Goal: Transaction & Acquisition: Purchase product/service

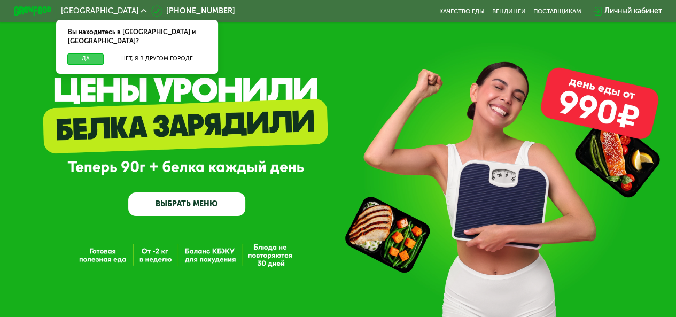
click at [72, 53] on button "Да" at bounding box center [85, 58] width 36 height 11
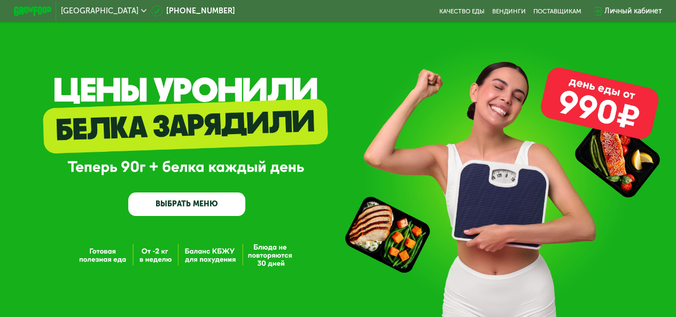
click at [166, 204] on link "ВЫБРАТЬ МЕНЮ" at bounding box center [186, 204] width 117 height 24
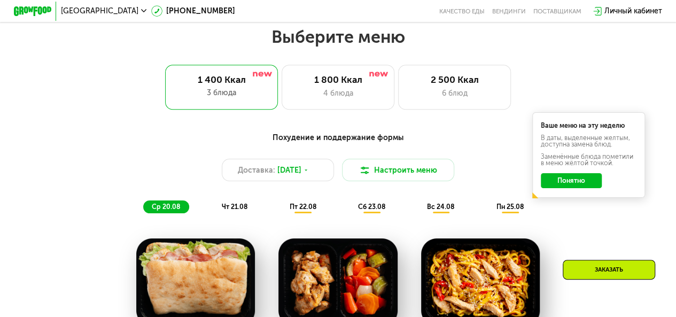
scroll to position [414, 0]
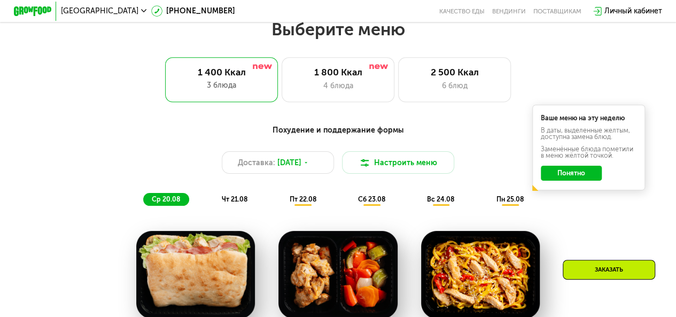
click at [573, 178] on button "Понятно" at bounding box center [571, 173] width 60 height 15
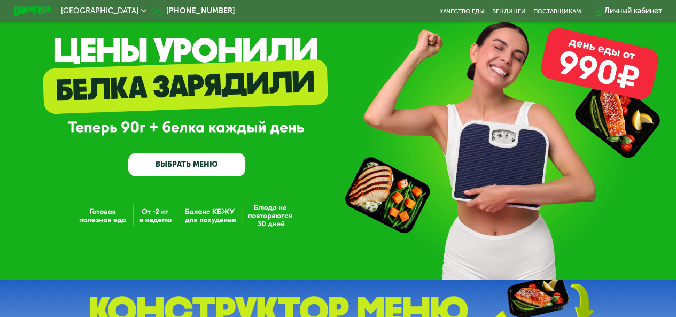
scroll to position [0, 0]
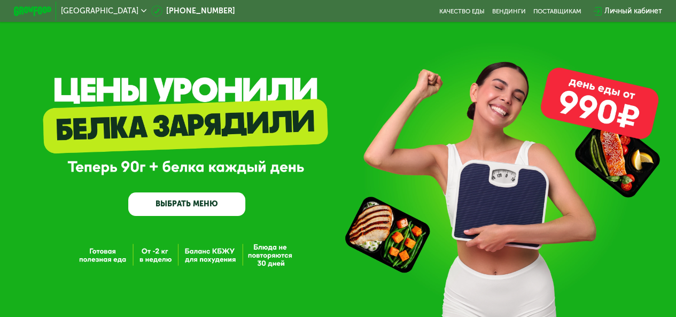
click at [190, 216] on link "ВЫБРАТЬ МЕНЮ" at bounding box center [186, 204] width 117 height 24
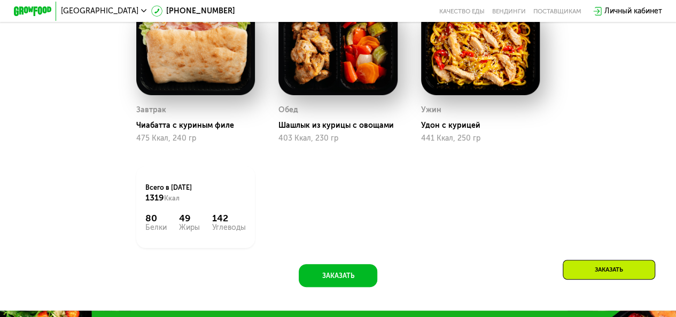
scroll to position [521, 0]
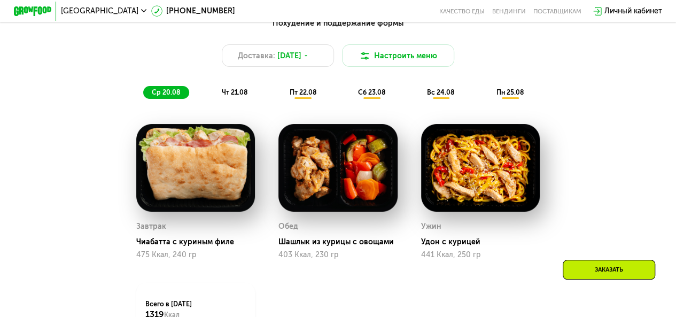
click at [234, 96] on span "чт 21.08" at bounding box center [235, 92] width 26 height 8
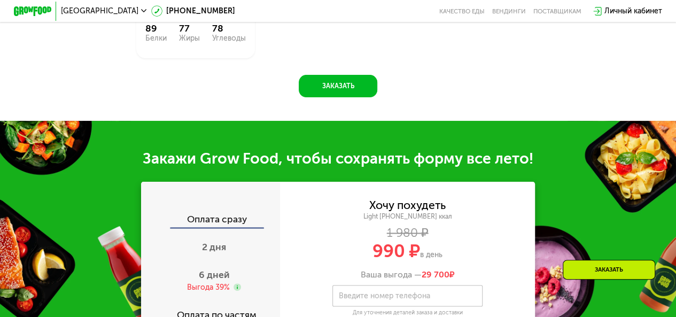
scroll to position [788, 0]
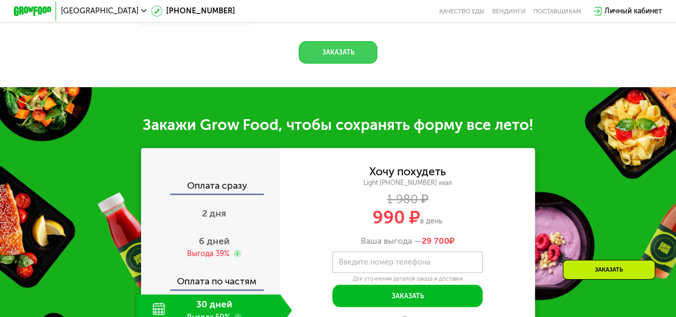
click at [328, 64] on button "Заказать" at bounding box center [338, 52] width 78 height 22
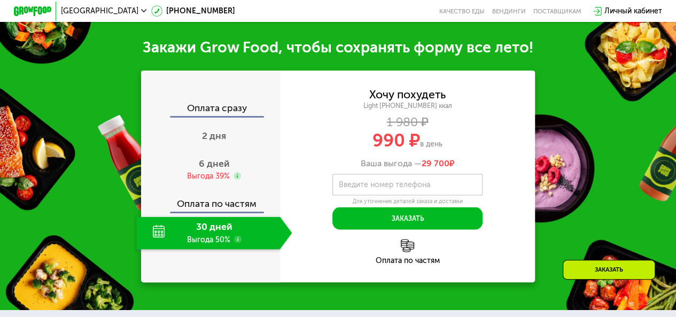
scroll to position [957, 0]
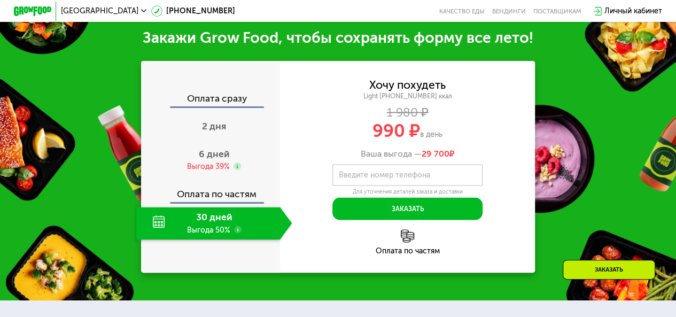
click at [189, 229] on div "30 дней Выгода 50%" at bounding box center [208, 223] width 144 height 33
click at [220, 126] on span "2 дня" at bounding box center [214, 126] width 24 height 12
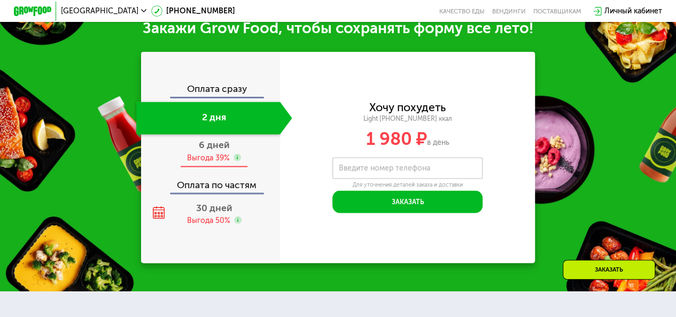
click at [215, 162] on div "6 дней Выгода 39%" at bounding box center [214, 150] width 156 height 33
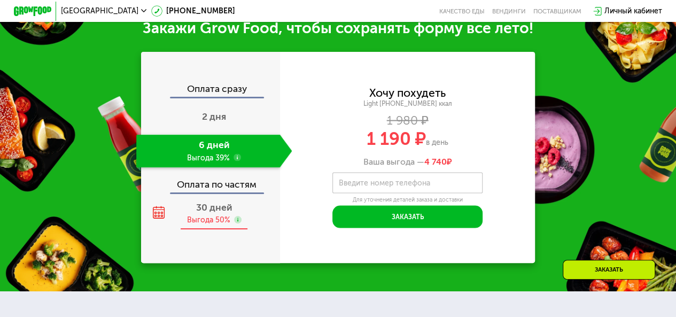
click at [209, 213] on span "30 дней" at bounding box center [214, 207] width 36 height 12
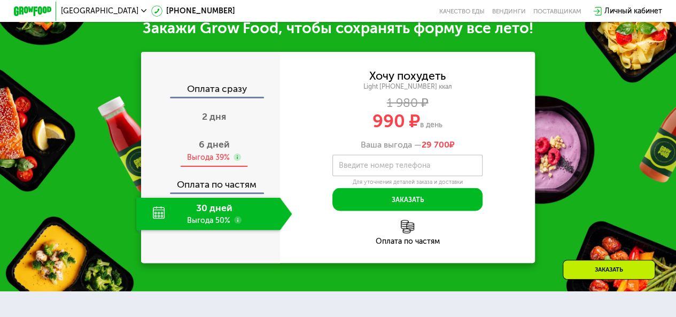
click at [207, 150] on span "6 дней" at bounding box center [214, 144] width 31 height 12
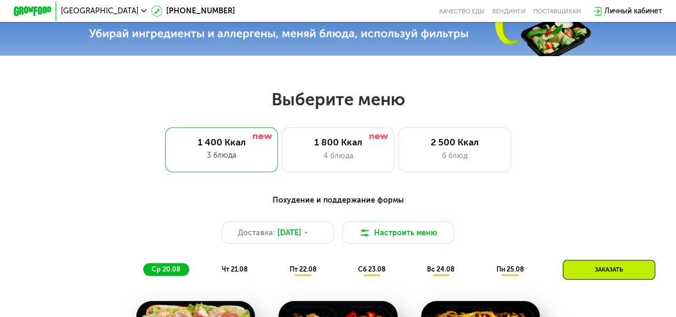
scroll to position [262, 0]
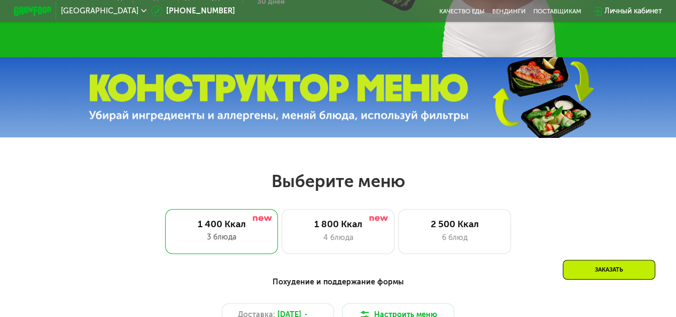
click at [629, 11] on div "Личный кабинет" at bounding box center [633, 10] width 58 height 11
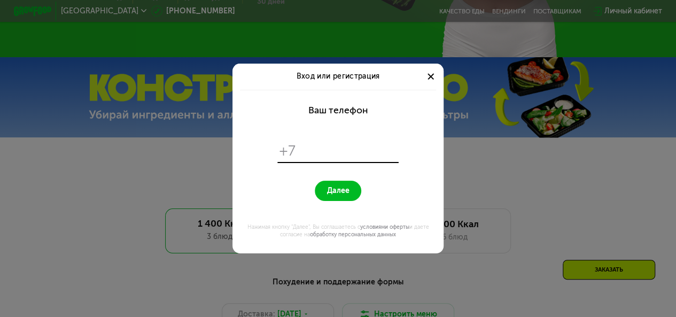
scroll to position [0, 0]
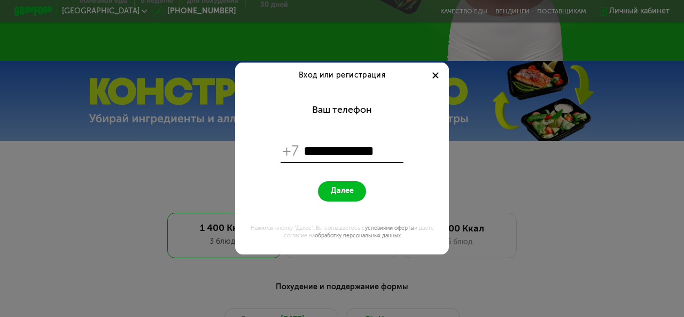
type input "**********"
click at [341, 191] on span "Далее" at bounding box center [342, 191] width 23 height 9
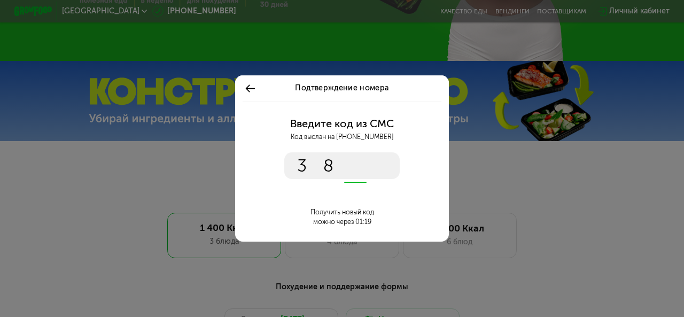
type input "****"
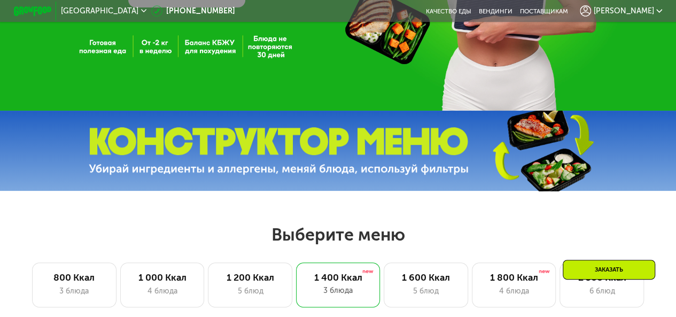
scroll to position [48, 0]
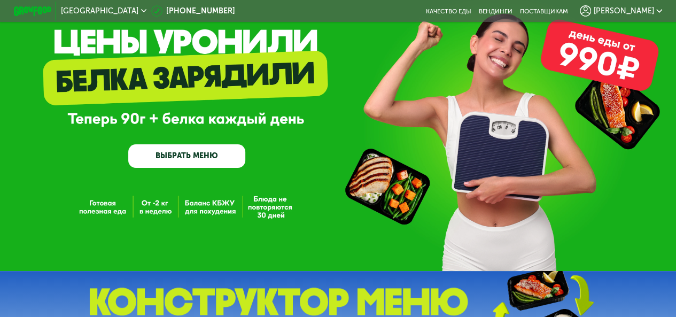
click at [189, 159] on link "ВЫБРАТЬ МЕНЮ" at bounding box center [186, 156] width 117 height 24
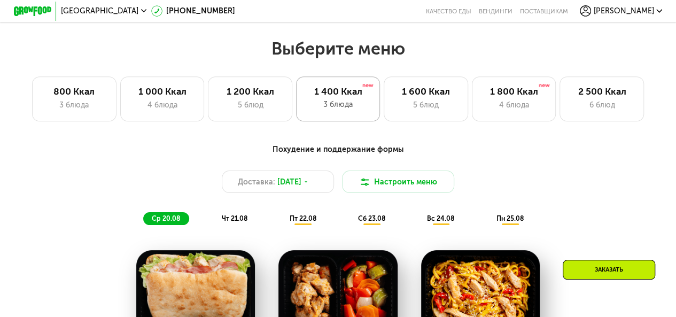
scroll to position [414, 0]
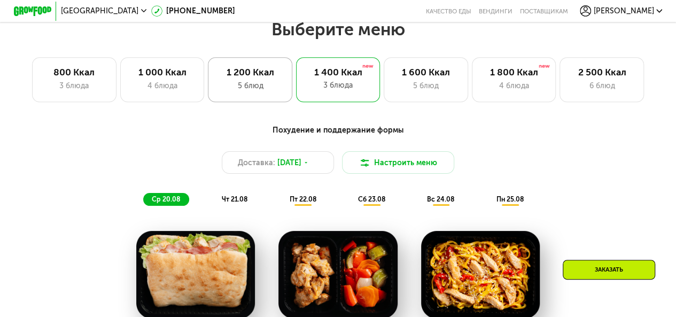
click at [243, 76] on div "1 200 Ккал" at bounding box center [250, 72] width 65 height 11
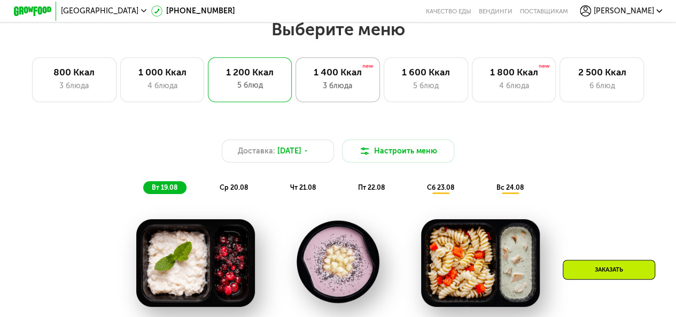
click at [384, 83] on div "1 400 Ккал 3 блюда" at bounding box center [426, 79] width 84 height 45
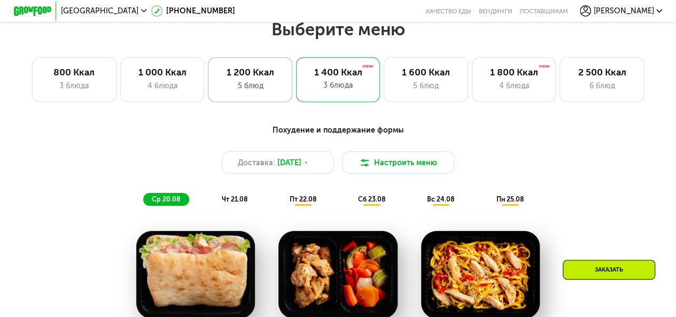
click at [296, 83] on div "1 200 Ккал 5 блюд" at bounding box center [337, 79] width 83 height 45
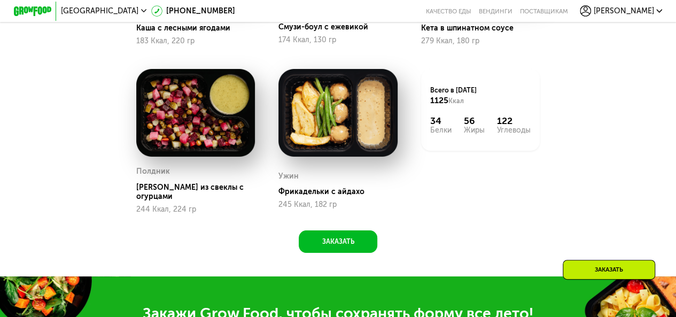
scroll to position [788, 0]
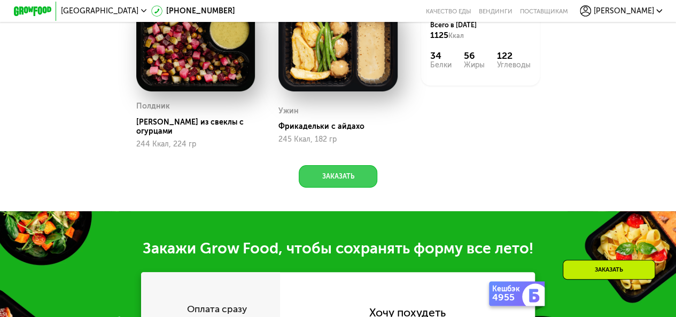
click at [326, 182] on button "Заказать" at bounding box center [338, 176] width 78 height 22
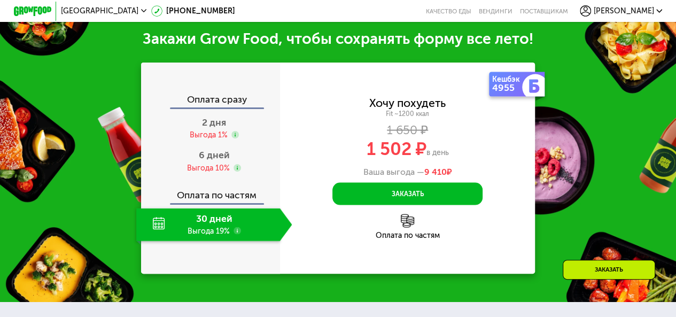
scroll to position [999, 0]
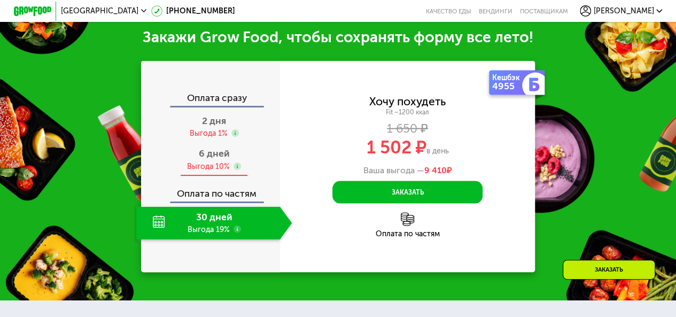
click at [206, 168] on div "Выгода 10%" at bounding box center [208, 166] width 43 height 10
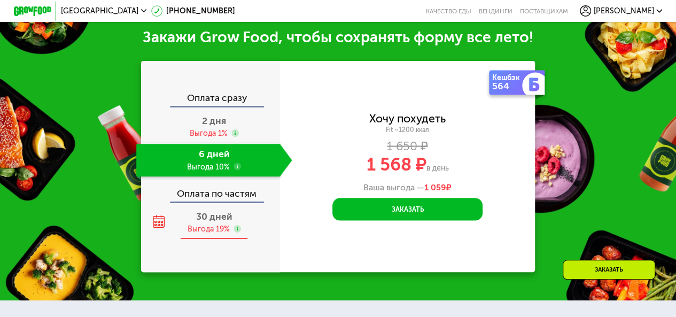
click at [197, 221] on span "30 дней" at bounding box center [214, 217] width 36 height 12
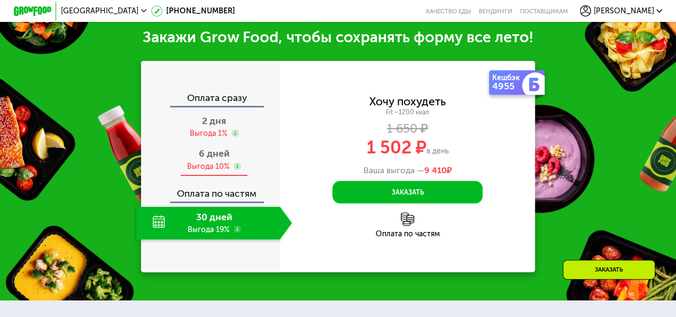
click at [206, 167] on div "Выгода 10%" at bounding box center [208, 166] width 43 height 10
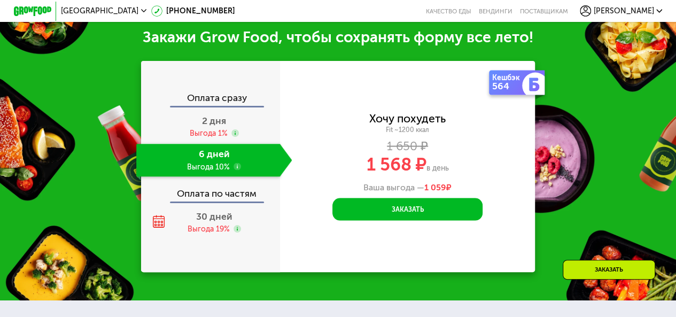
click at [586, 110] on div "Закажи Grow Food, чтобы сохранять форму все лето! Оплата сразу 2 дня Выгода 1% …" at bounding box center [338, 150] width 676 height 300
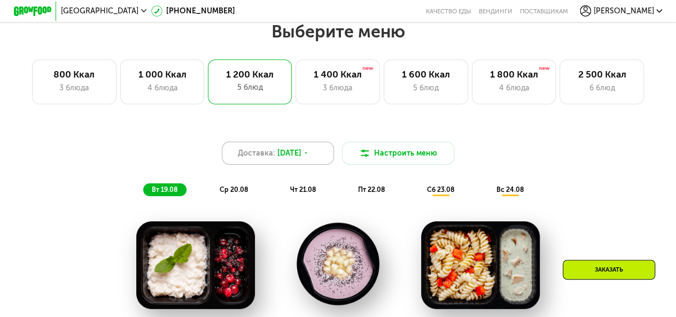
scroll to position [411, 0]
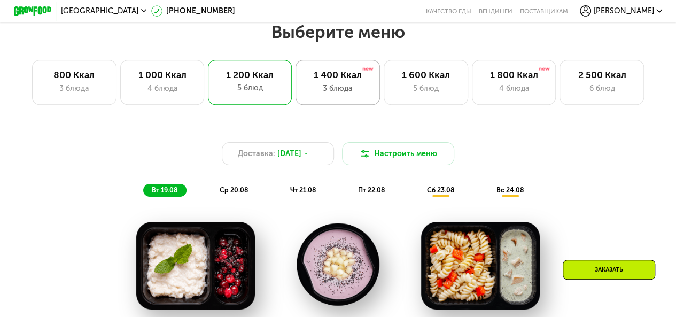
click at [351, 81] on div "1 400 Ккал" at bounding box center [337, 74] width 65 height 11
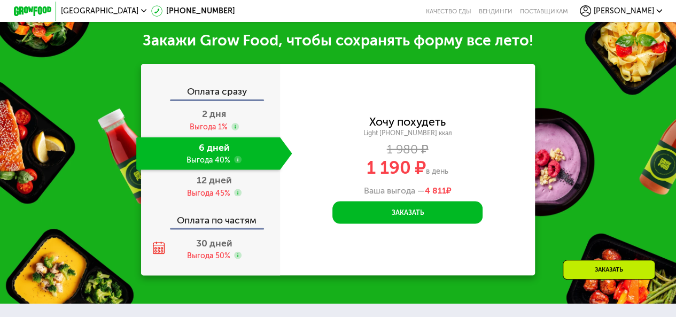
scroll to position [945, 0]
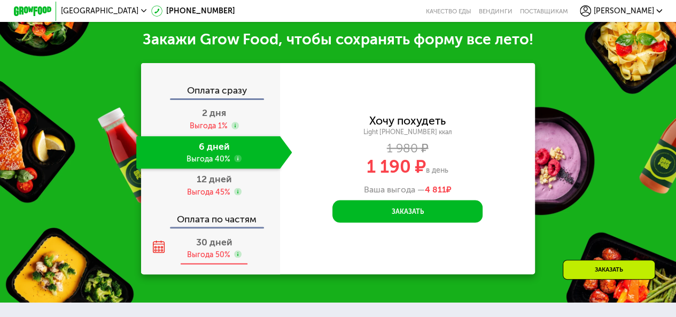
click at [208, 247] on span "30 дней" at bounding box center [214, 242] width 36 height 12
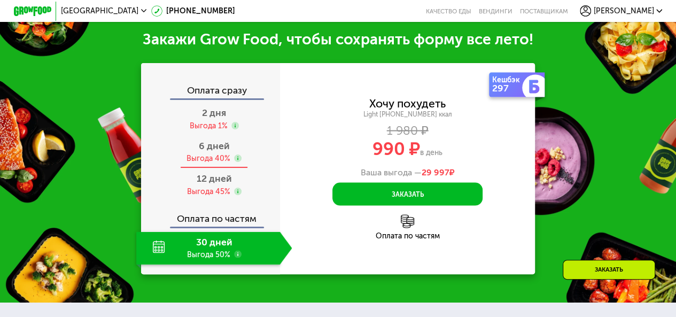
click at [215, 152] on span "6 дней" at bounding box center [214, 146] width 31 height 12
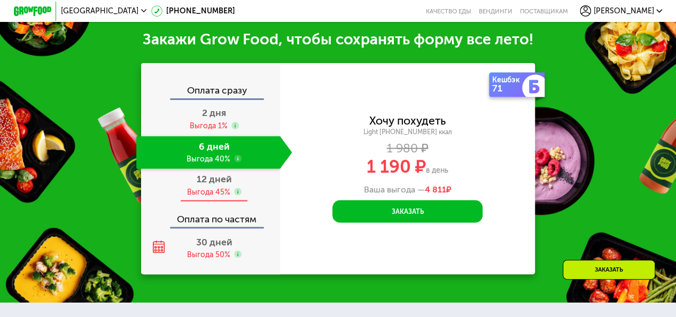
click at [212, 197] on div "Выгода 45%" at bounding box center [208, 192] width 43 height 10
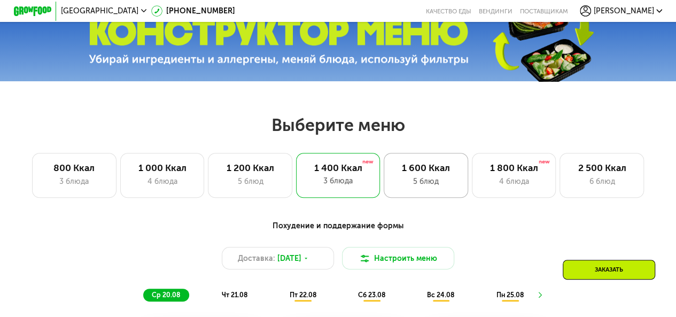
scroll to position [371, 0]
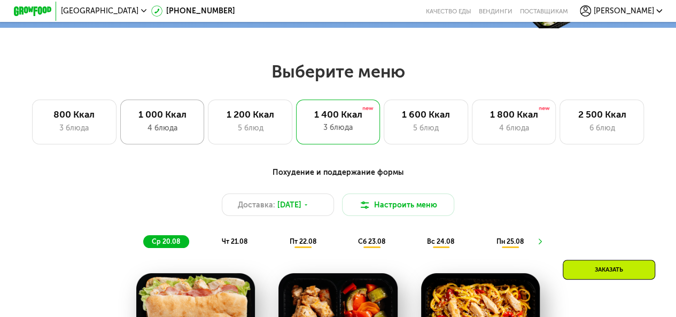
click at [160, 134] on div "4 блюда" at bounding box center [162, 127] width 65 height 11
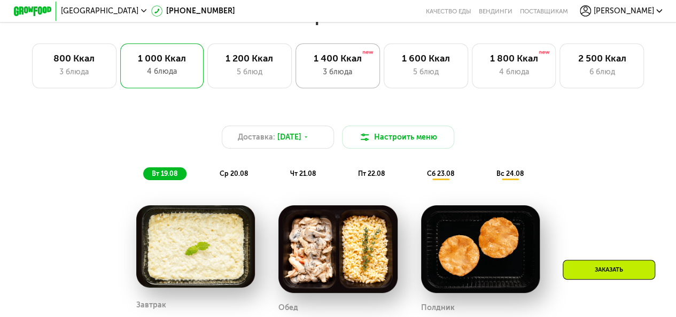
scroll to position [316, 0]
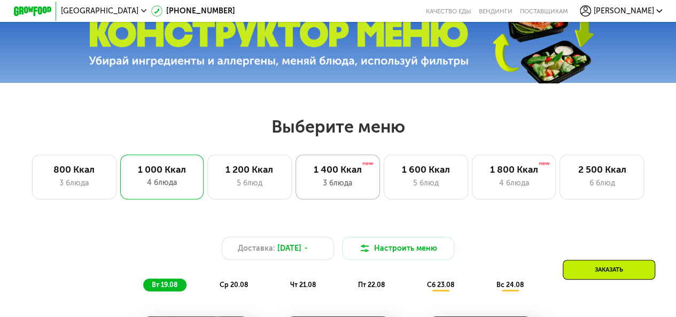
click at [333, 182] on div "3 блюда" at bounding box center [337, 182] width 65 height 11
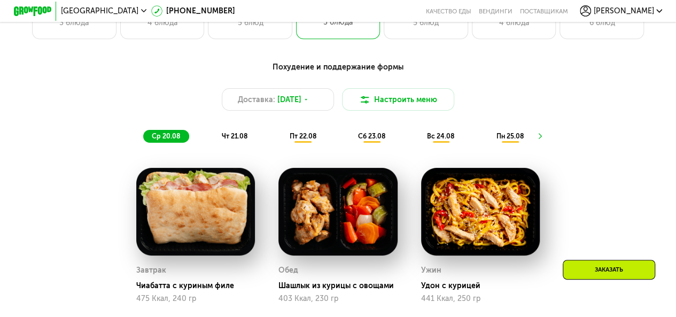
scroll to position [530, 0]
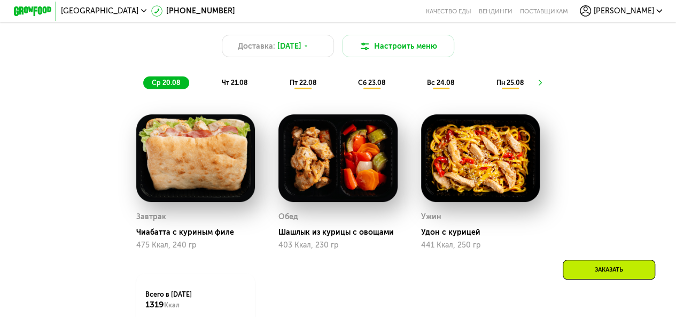
click at [236, 87] on span "чт 21.08" at bounding box center [235, 83] width 26 height 8
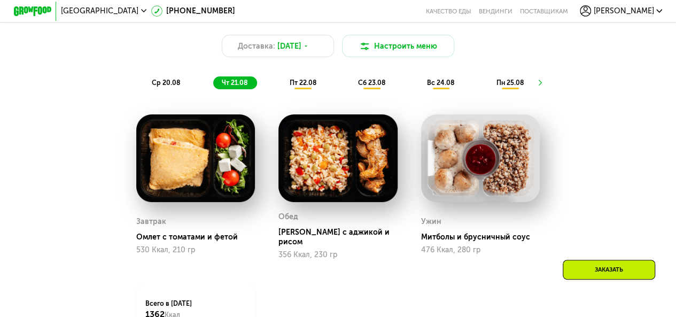
click at [168, 87] on span "ср 20.08" at bounding box center [166, 83] width 28 height 8
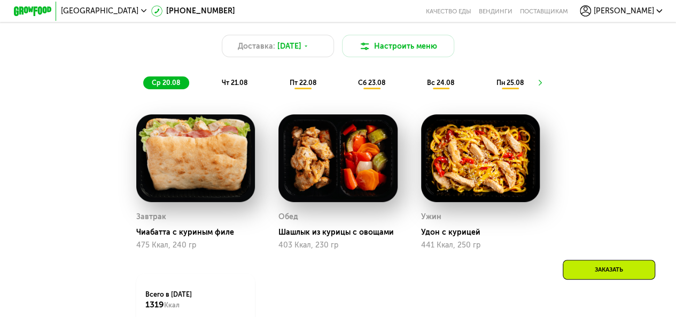
click at [223, 86] on span "чт 21.08" at bounding box center [235, 83] width 26 height 8
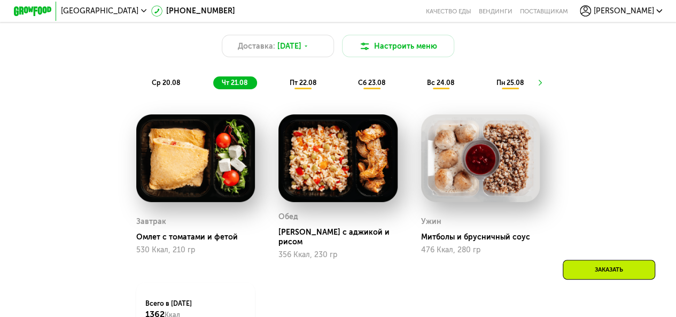
click at [305, 87] on span "пт 22.08" at bounding box center [302, 83] width 27 height 8
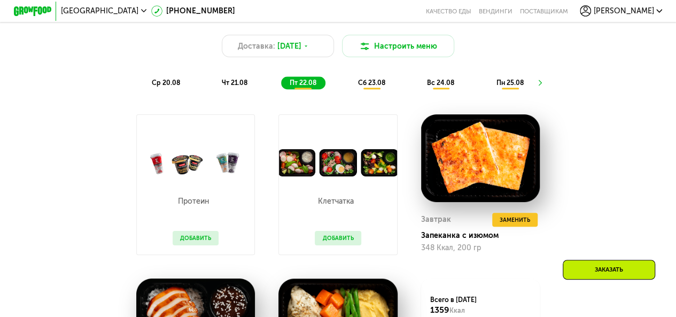
scroll to position [370, 0]
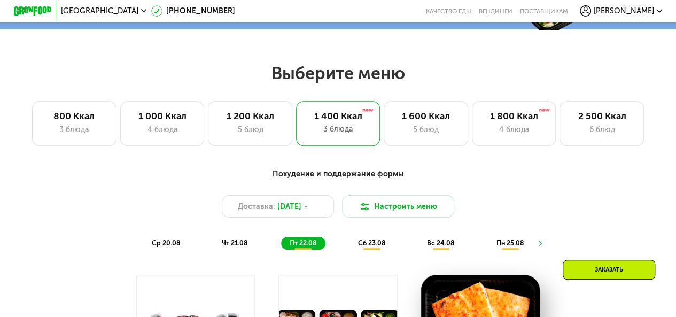
click at [373, 244] on span "сб 23.08" at bounding box center [371, 243] width 27 height 8
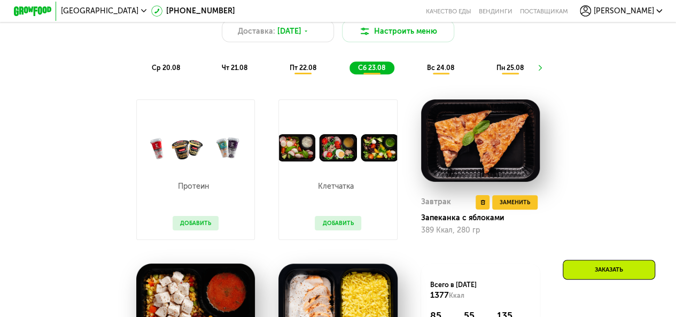
scroll to position [530, 0]
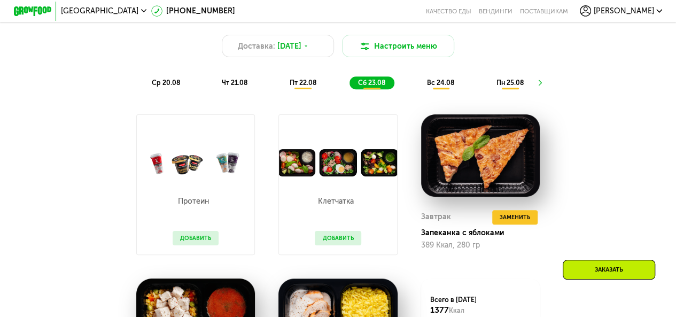
click at [445, 87] on span "вс 24.08" at bounding box center [440, 83] width 27 height 8
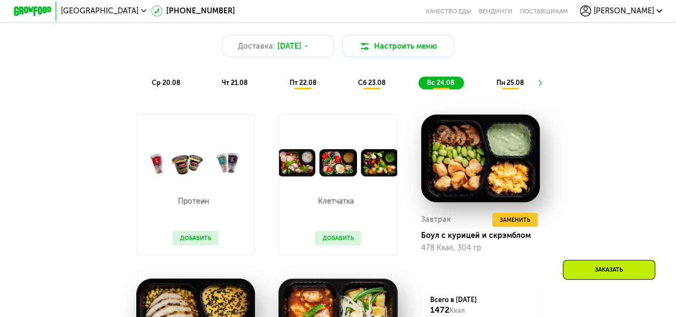
click at [516, 87] on span "пн 25.08" at bounding box center [509, 83] width 27 height 8
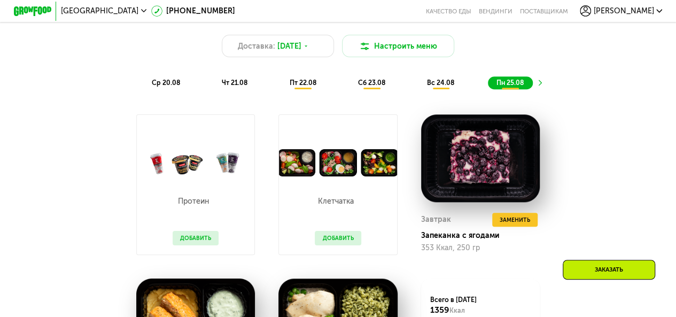
click at [542, 86] on icon at bounding box center [538, 82] width 7 height 7
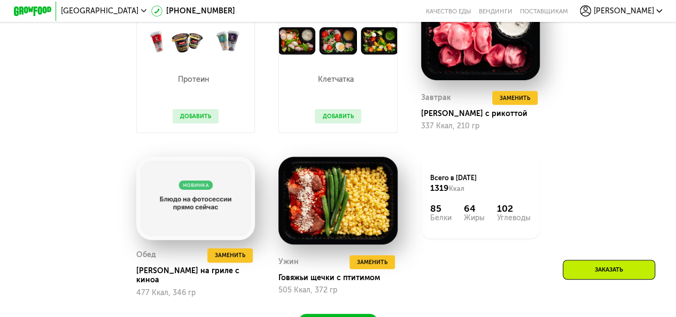
scroll to position [584, 0]
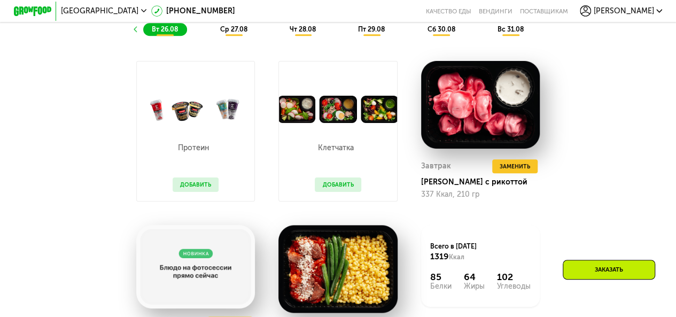
click at [226, 33] on span "ср 27.08" at bounding box center [233, 29] width 27 height 8
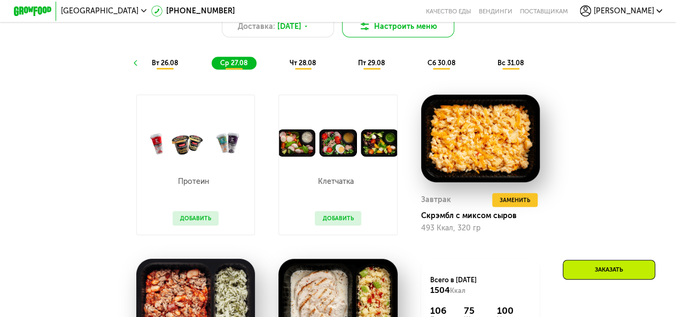
scroll to position [460, 0]
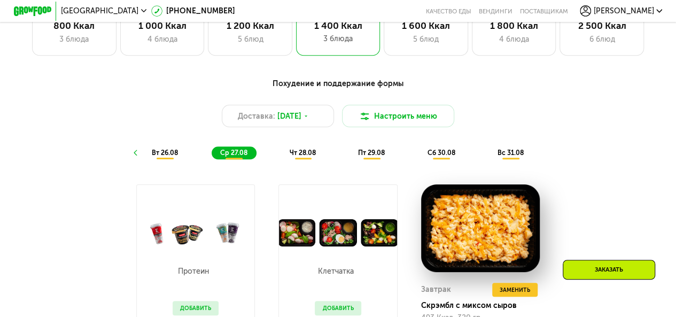
click at [300, 157] on span "чт 28.08" at bounding box center [303, 153] width 26 height 8
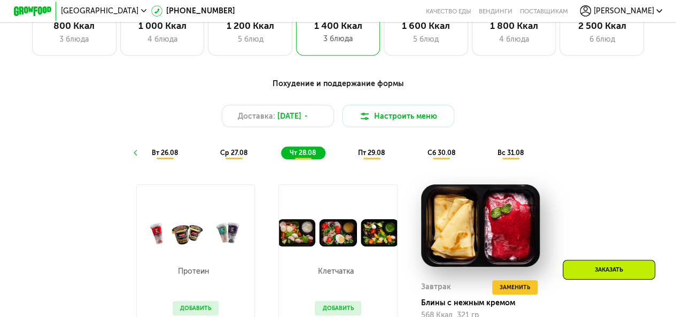
click at [374, 157] on span "пт 29.08" at bounding box center [371, 153] width 27 height 8
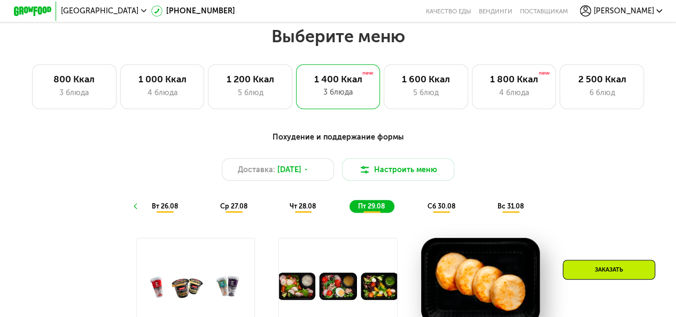
scroll to position [300, 0]
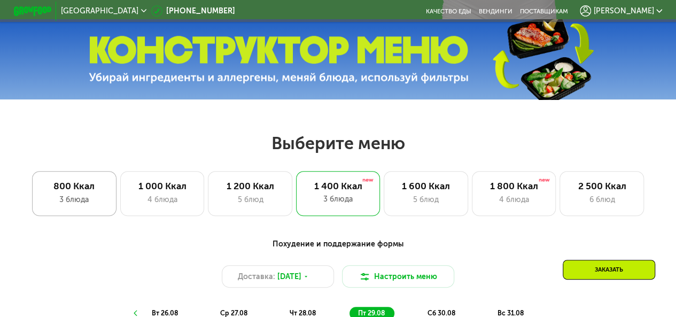
click at [65, 192] on div "800 Ккал" at bounding box center [74, 186] width 65 height 11
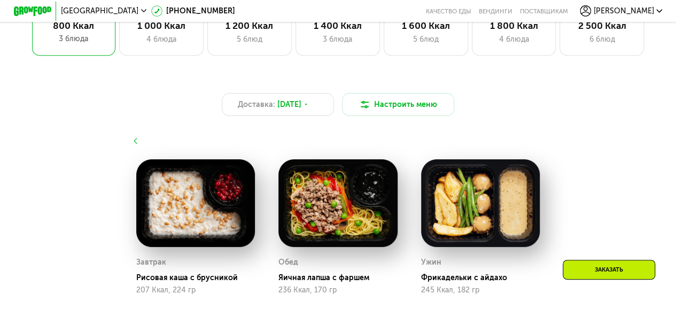
scroll to position [353, 0]
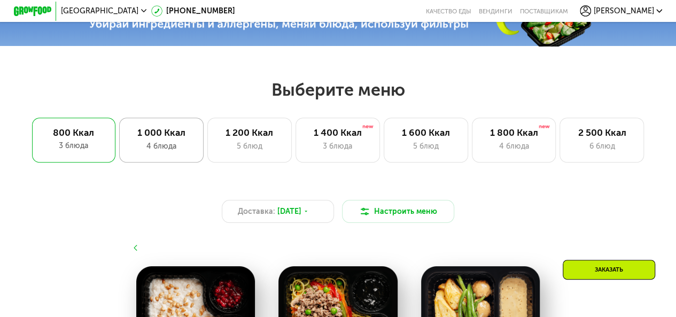
click at [178, 137] on div "1 000 Ккал" at bounding box center [161, 132] width 65 height 11
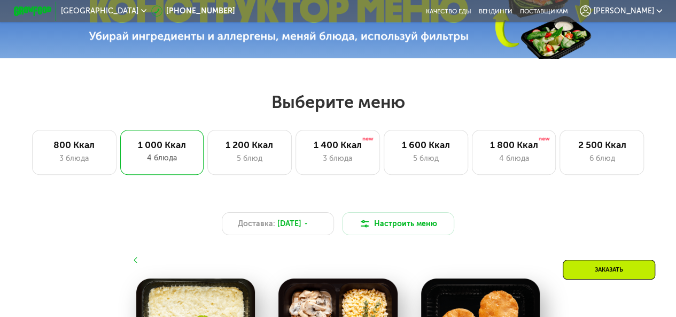
scroll to position [374, 0]
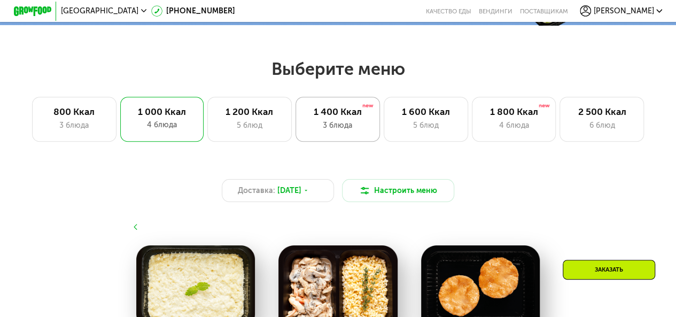
click at [384, 122] on div "1 400 Ккал 3 блюда" at bounding box center [426, 119] width 84 height 45
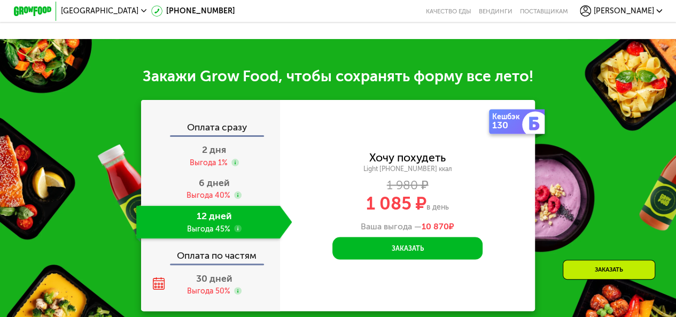
scroll to position [962, 0]
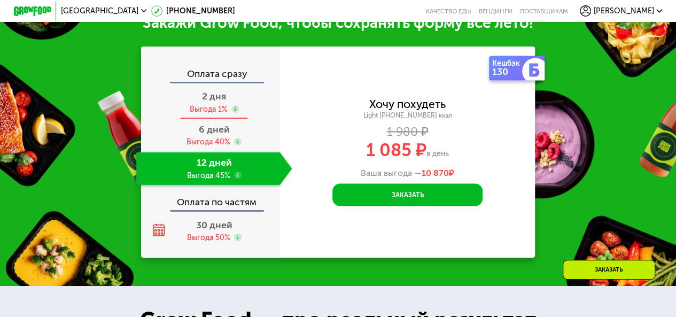
click at [214, 114] on div "Выгода 1%" at bounding box center [209, 109] width 38 height 10
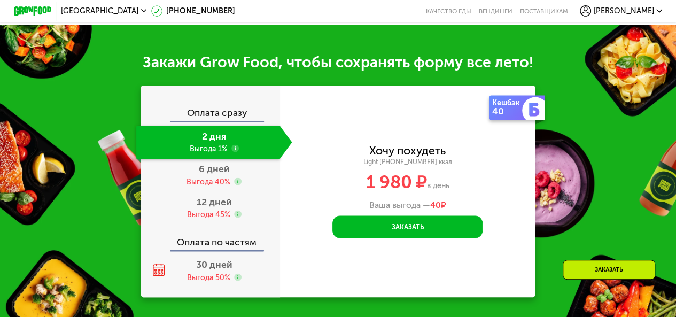
scroll to position [949, 0]
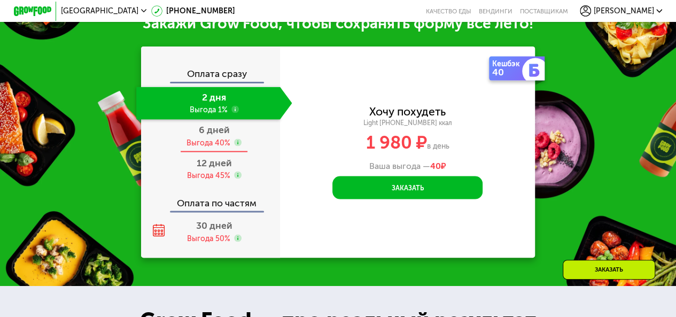
click at [211, 135] on span "6 дней" at bounding box center [214, 129] width 31 height 12
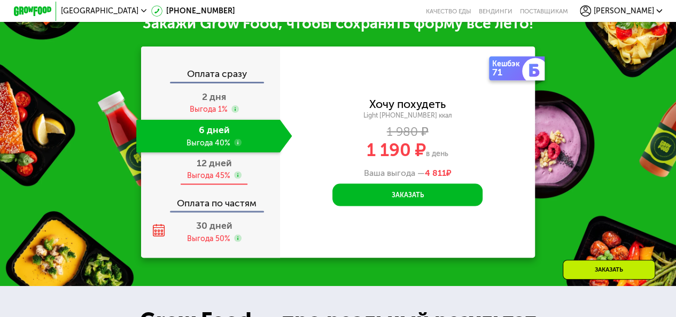
click at [204, 180] on div "Выгода 45%" at bounding box center [208, 175] width 43 height 10
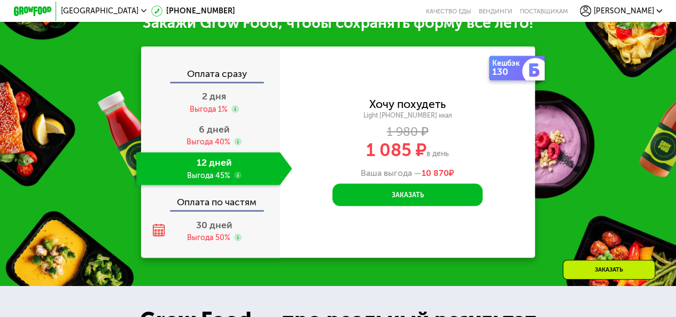
scroll to position [909, 0]
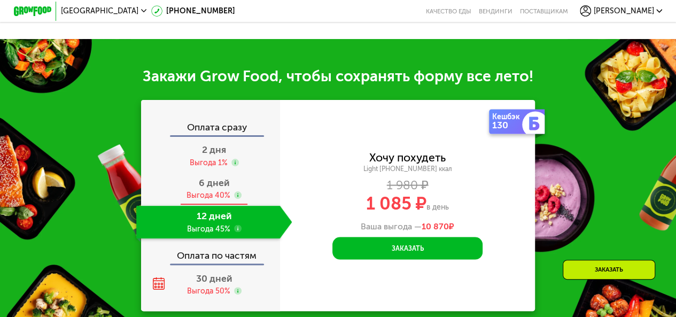
click at [205, 189] on span "6 дней" at bounding box center [214, 183] width 31 height 12
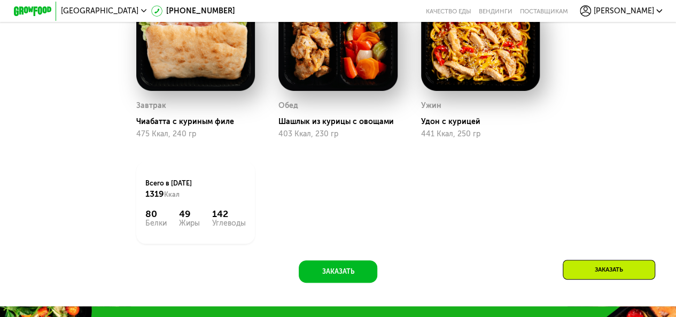
scroll to position [788, 0]
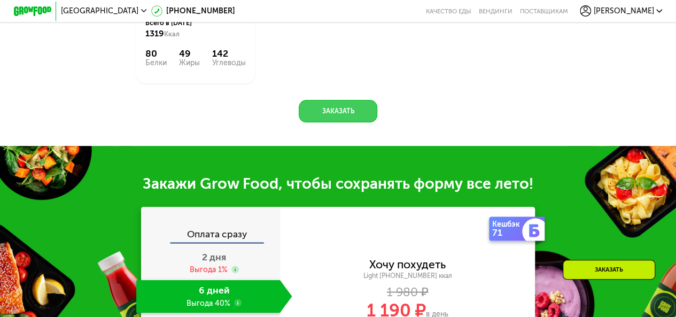
click at [328, 122] on button "Заказать" at bounding box center [338, 111] width 78 height 22
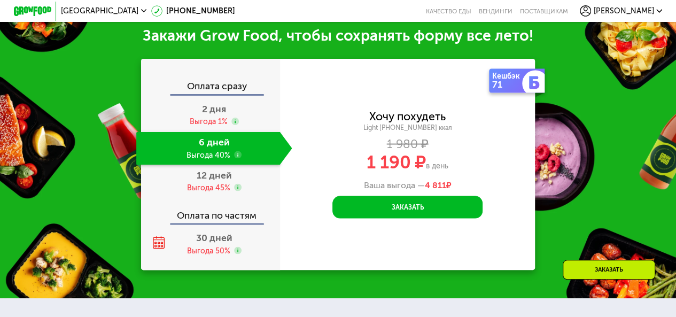
scroll to position [944, 0]
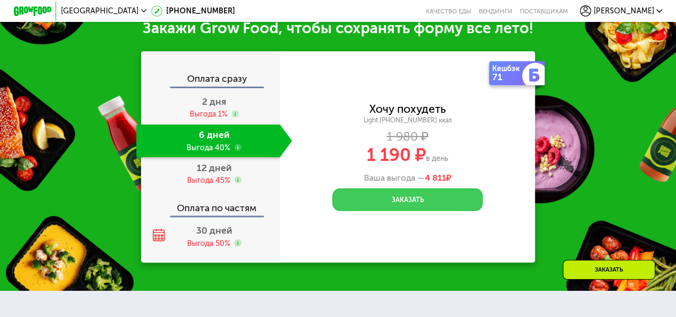
click at [399, 211] on button "Заказать" at bounding box center [407, 199] width 150 height 22
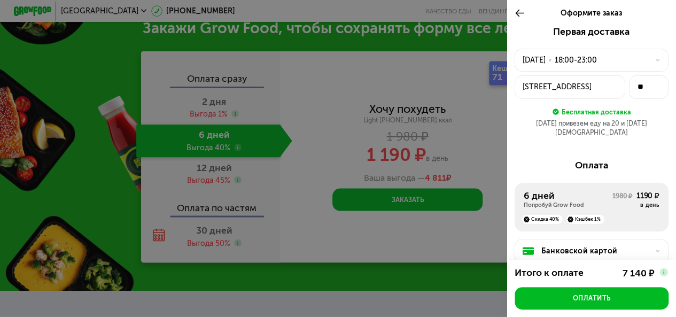
click at [583, 59] on div "18:00-23:00" at bounding box center [576, 60] width 42 height 11
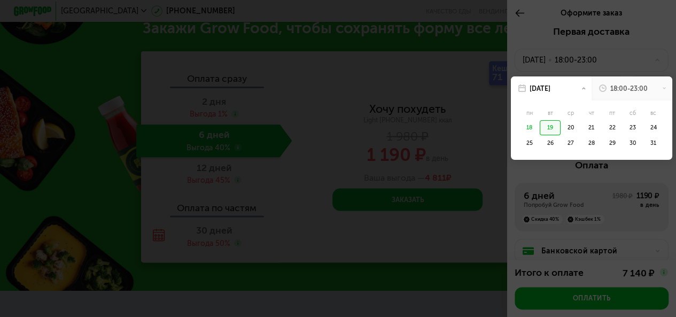
click at [440, 64] on div at bounding box center [338, 158] width 676 height 317
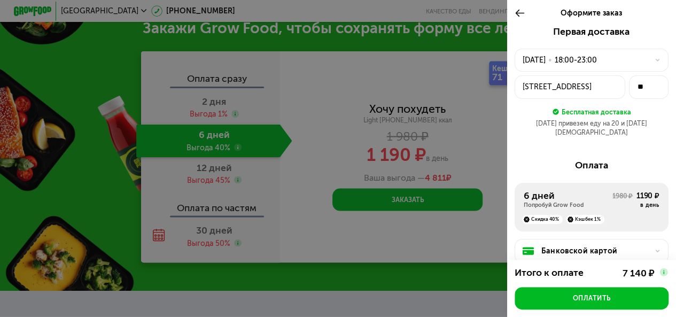
click at [564, 89] on div "Мурманский проезд, 16" at bounding box center [570, 86] width 95 height 11
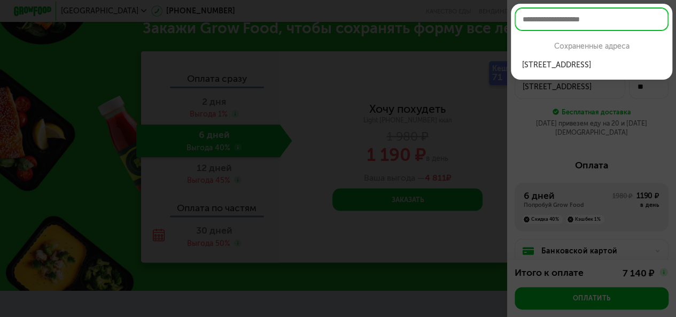
click at [429, 51] on div at bounding box center [338, 158] width 676 height 317
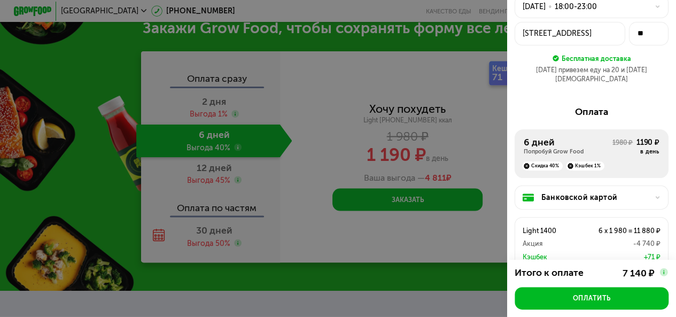
scroll to position [107, 0]
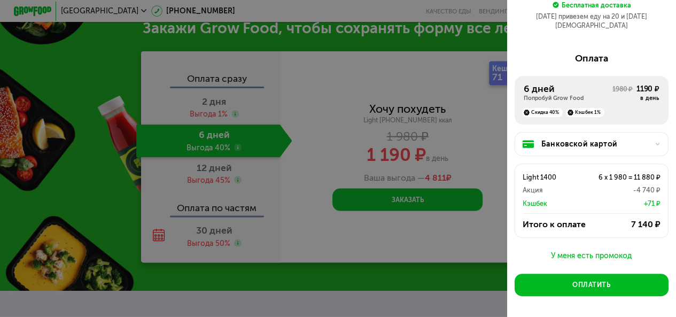
click at [623, 139] on div "Банковской картой" at bounding box center [595, 143] width 108 height 11
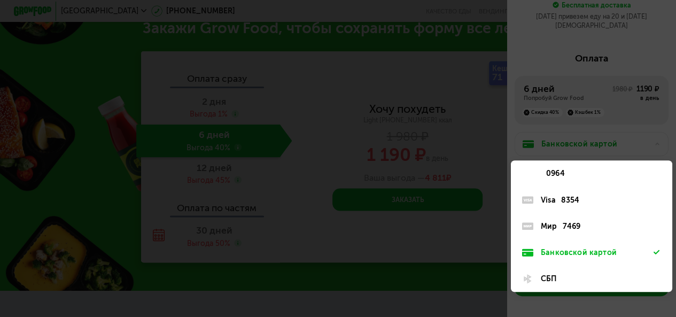
click at [437, 97] on div at bounding box center [338, 158] width 676 height 317
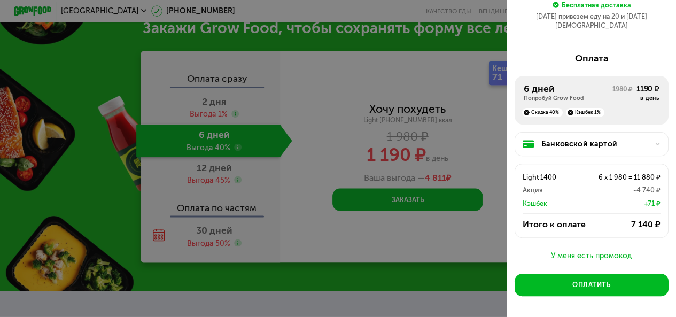
click at [591, 139] on div "Банковской картой" at bounding box center [595, 143] width 108 height 11
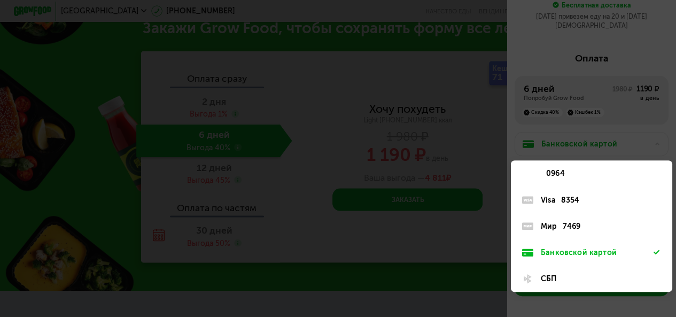
click at [552, 273] on div "СБП" at bounding box center [597, 278] width 113 height 11
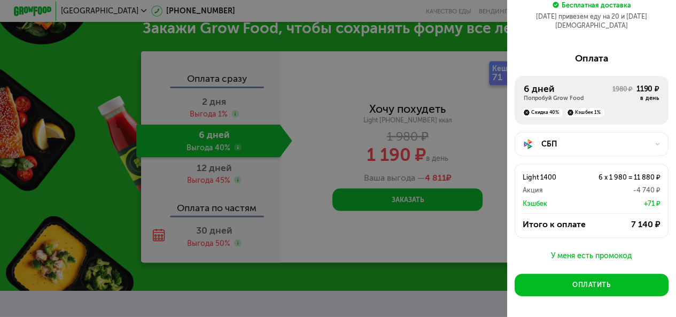
click at [557, 138] on div "СБП" at bounding box center [595, 143] width 108 height 11
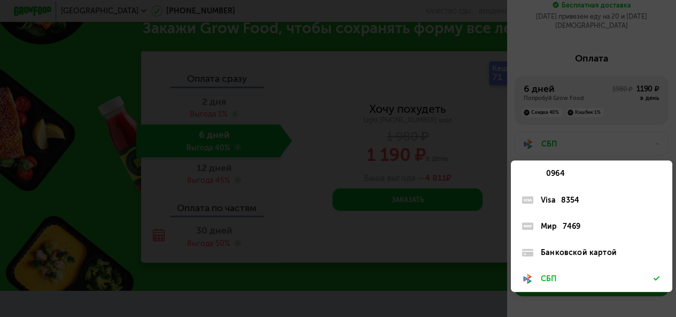
click at [545, 221] on div "Мир" at bounding box center [549, 226] width 17 height 11
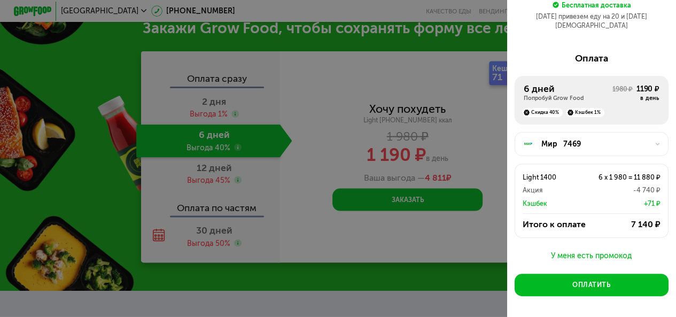
click at [549, 138] on div "Мир" at bounding box center [549, 143] width 17 height 11
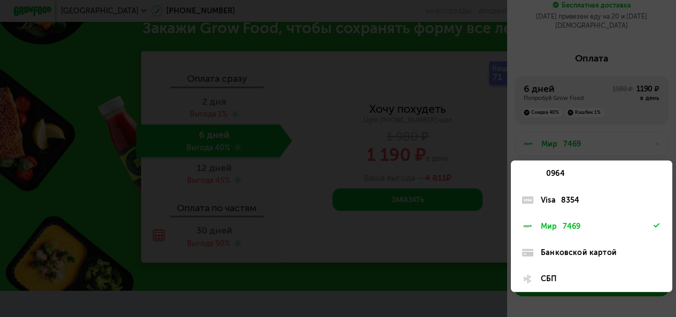
click at [552, 273] on div "СБП" at bounding box center [597, 278] width 113 height 11
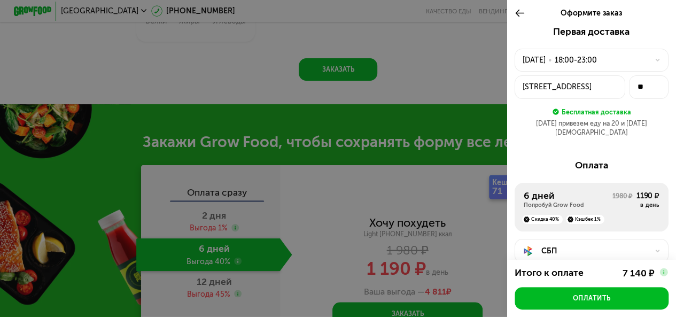
scroll to position [783, 0]
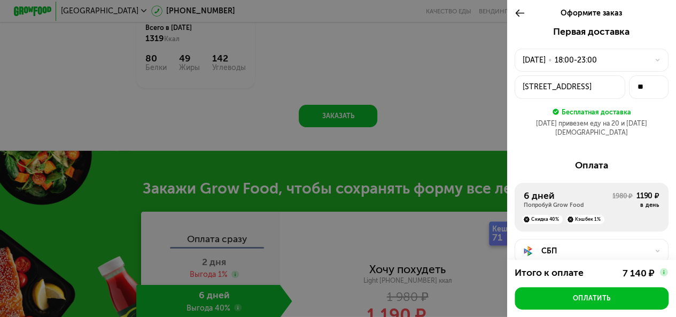
click at [610, 64] on div "19 авг, вт • 18:00-23:00" at bounding box center [586, 60] width 127 height 11
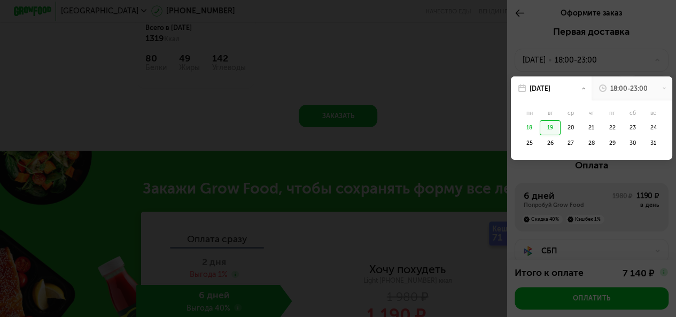
click at [648, 87] on div "18:00-23:00" at bounding box center [632, 88] width 81 height 25
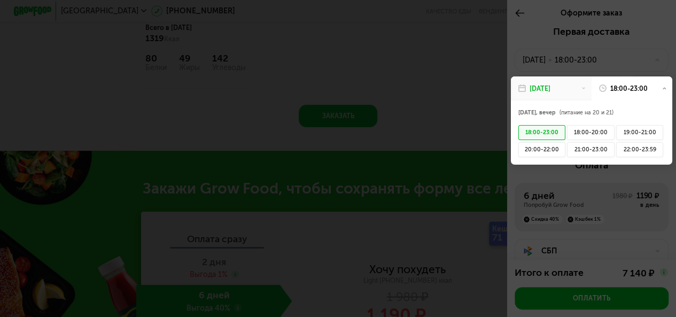
click at [568, 86] on div "19 авг, вт" at bounding box center [551, 88] width 81 height 25
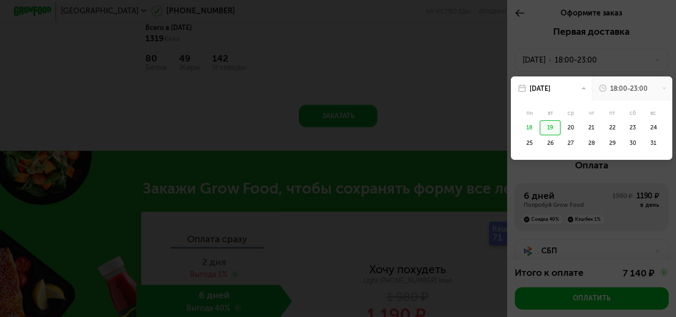
click at [568, 86] on div "19 авг, вт" at bounding box center [551, 88] width 81 height 25
click at [581, 87] on icon at bounding box center [583, 88] width 5 height 5
click at [581, 89] on icon at bounding box center [583, 88] width 5 height 5
click at [540, 143] on div "25" at bounding box center [550, 142] width 21 height 15
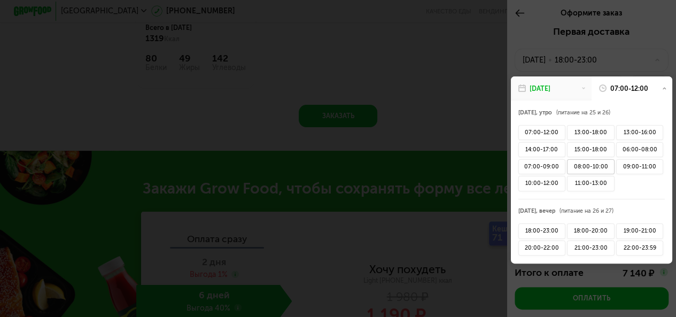
click at [584, 167] on div "08:00-10:00" at bounding box center [590, 166] width 47 height 15
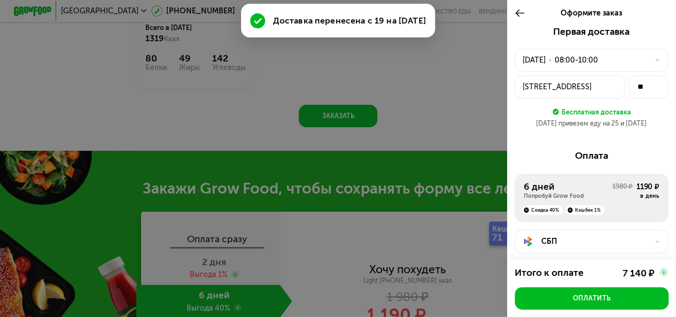
click at [544, 63] on div "25 авг, пн" at bounding box center [534, 60] width 23 height 11
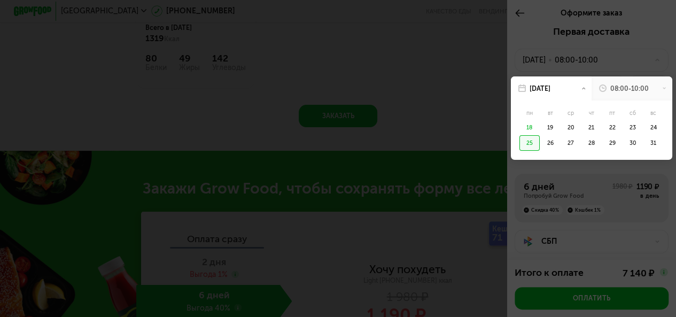
click at [529, 146] on div "25" at bounding box center [529, 142] width 21 height 15
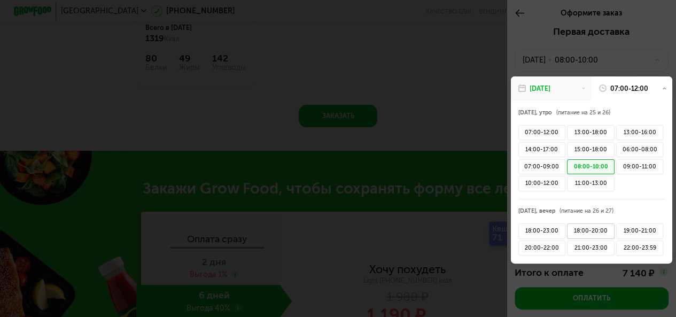
click at [588, 231] on div "18:00-20:00" at bounding box center [590, 230] width 47 height 15
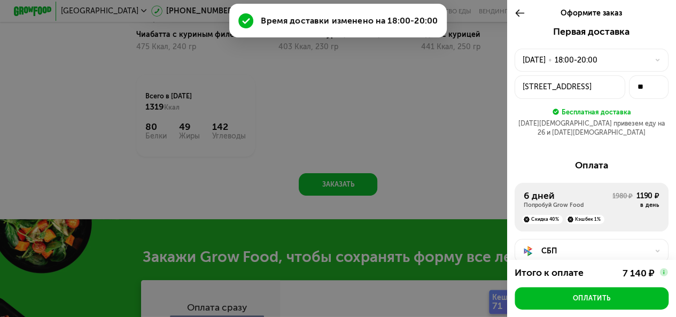
scroll to position [677, 0]
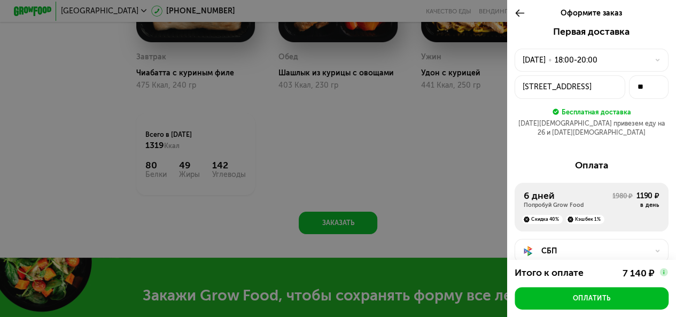
click at [545, 61] on div "25 авг, пн" at bounding box center [534, 60] width 23 height 11
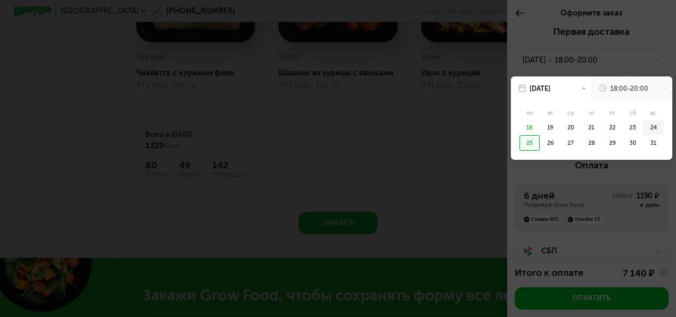
click at [540, 135] on div "24" at bounding box center [529, 142] width 21 height 15
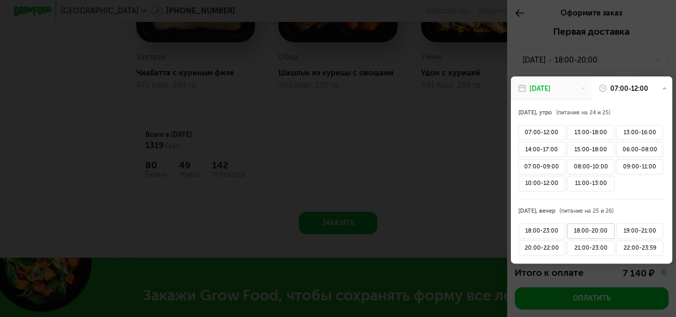
click at [597, 230] on div "18:00-20:00" at bounding box center [590, 230] width 47 height 15
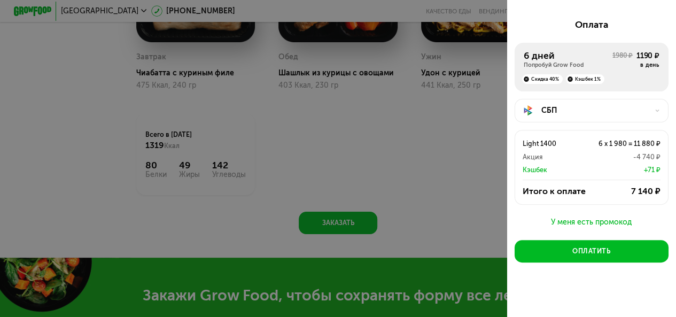
scroll to position [0, 0]
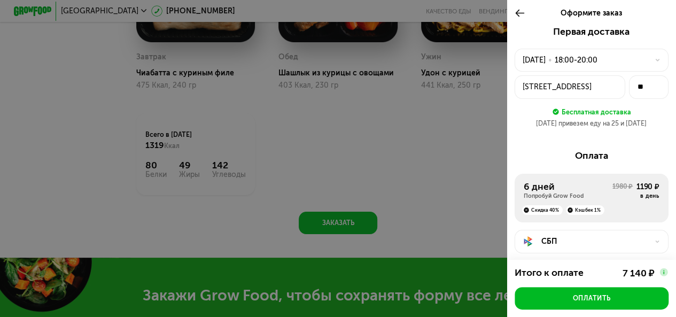
click at [466, 160] on div at bounding box center [338, 158] width 676 height 317
click at [524, 13] on div at bounding box center [522, 13] width 15 height 26
click at [515, 13] on use at bounding box center [519, 13] width 9 height 7
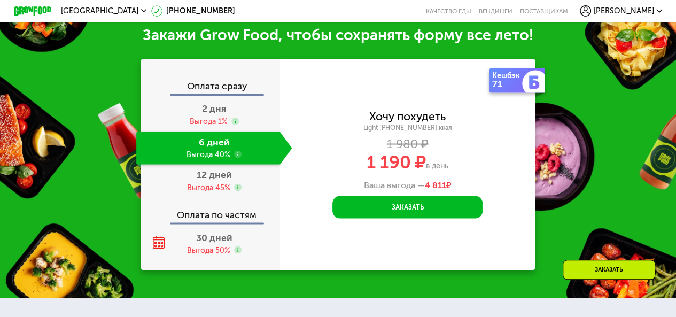
scroll to position [957, 0]
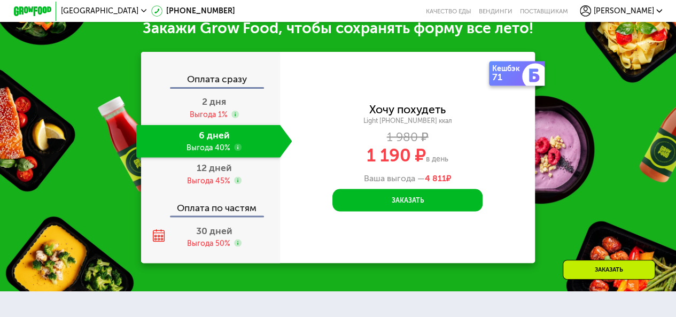
click at [648, 14] on span "[PERSON_NAME]" at bounding box center [624, 10] width 60 height 7
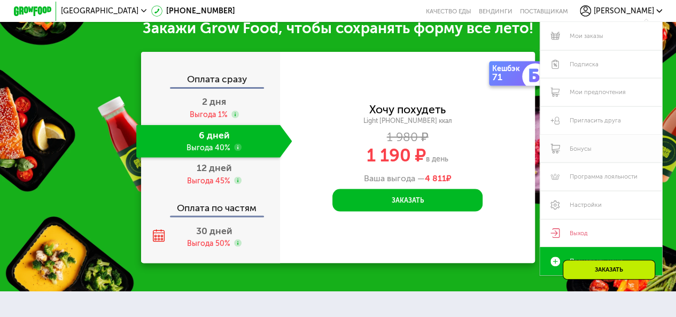
click at [576, 153] on link "Бонусы" at bounding box center [601, 149] width 122 height 28
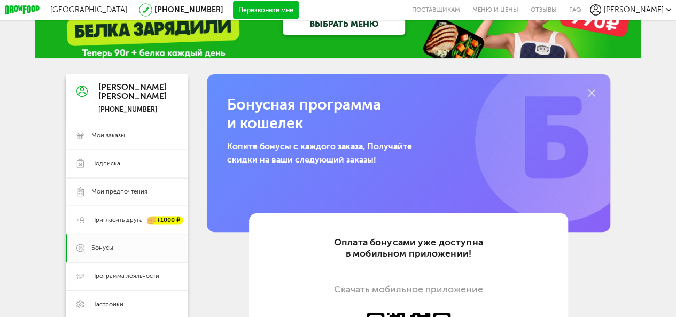
scroll to position [53, 0]
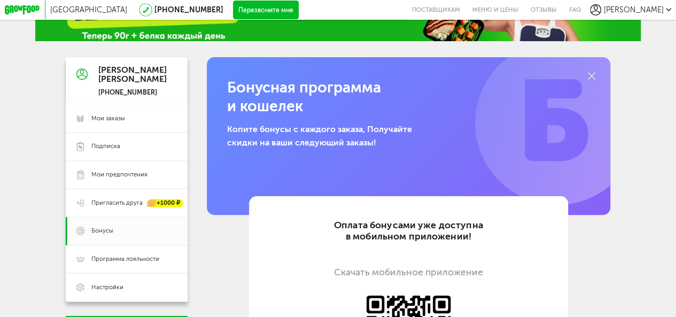
click at [594, 80] on icon at bounding box center [591, 75] width 7 height 7
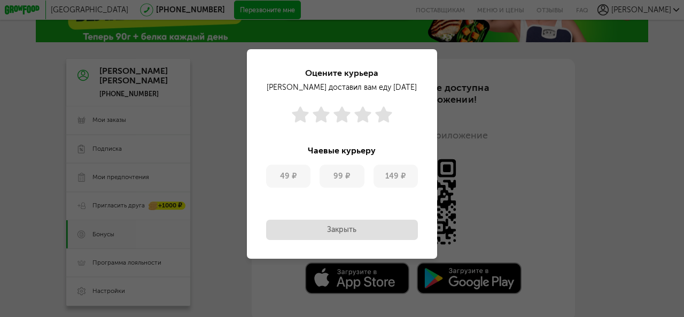
click at [347, 231] on button "Закрыть" at bounding box center [342, 230] width 152 height 20
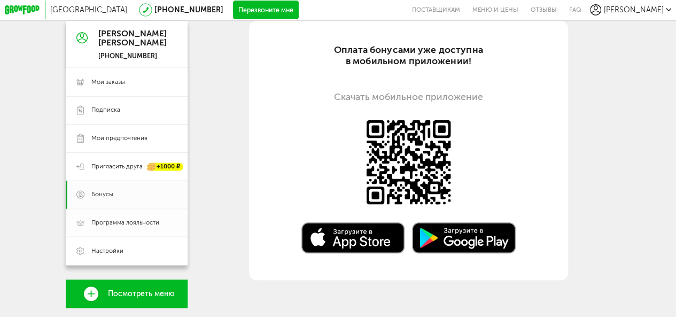
scroll to position [107, 0]
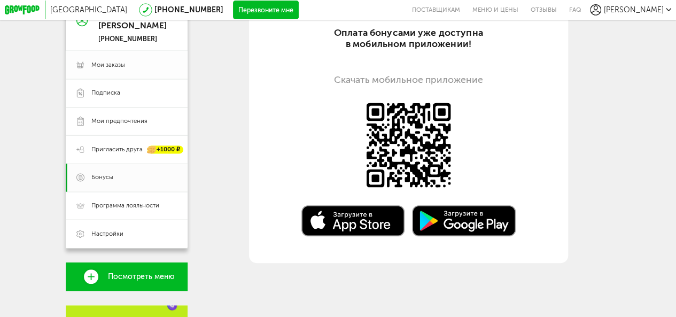
click at [104, 67] on span "Мои заказы" at bounding box center [108, 65] width 34 height 9
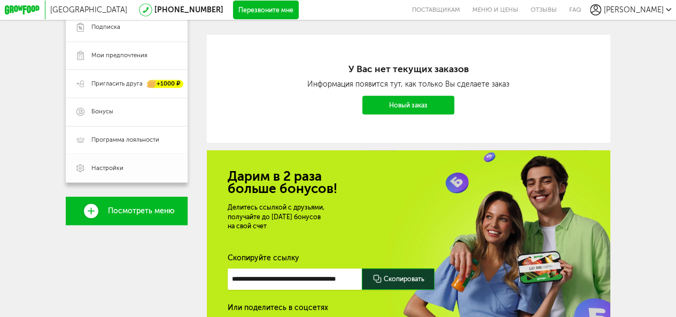
scroll to position [96, 0]
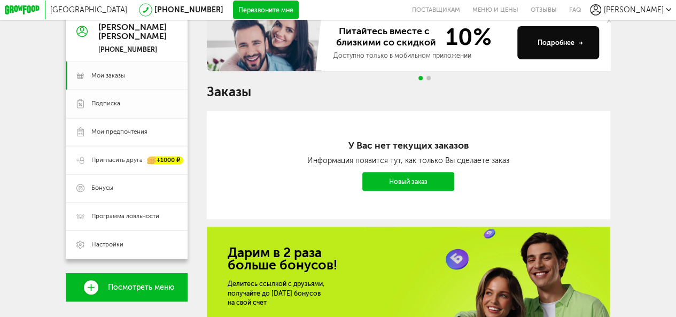
click at [104, 106] on span "Подписка" at bounding box center [105, 103] width 29 height 9
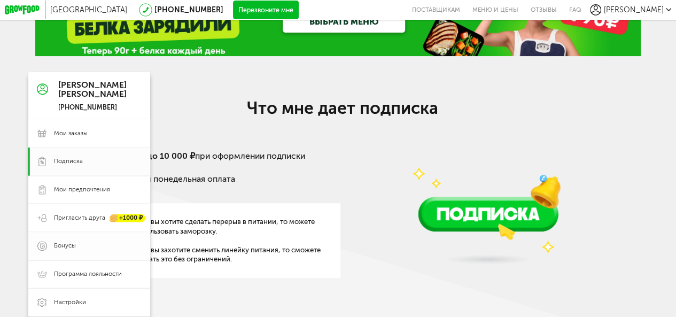
scroll to position [53, 0]
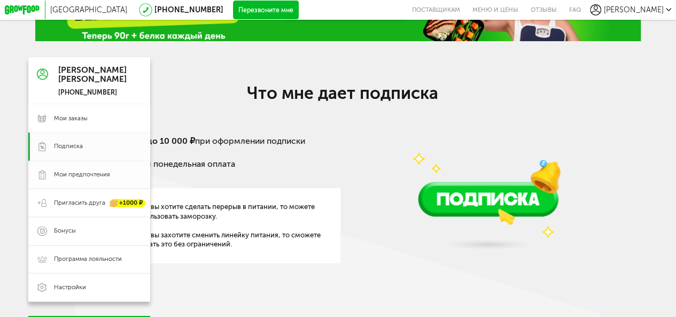
click at [82, 178] on span "Мои предпочтения" at bounding box center [82, 174] width 56 height 9
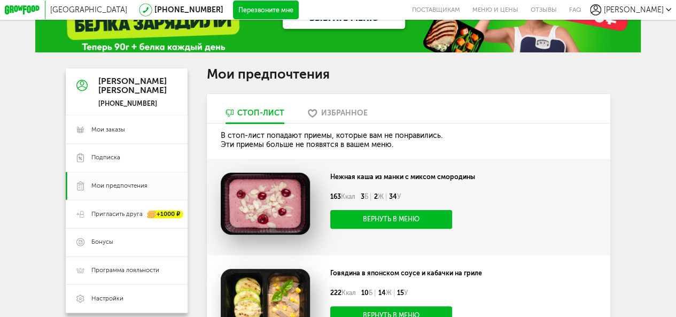
scroll to position [42, 0]
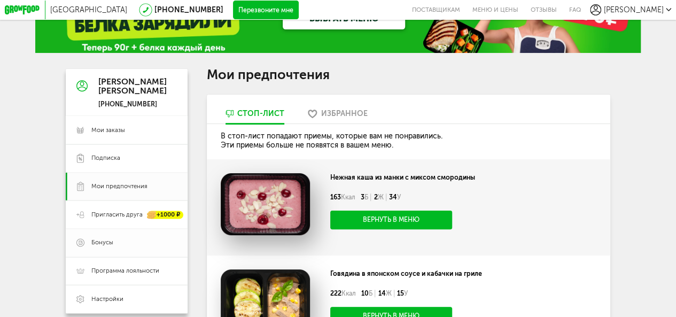
click at [96, 242] on span "Бонусы" at bounding box center [102, 242] width 22 height 9
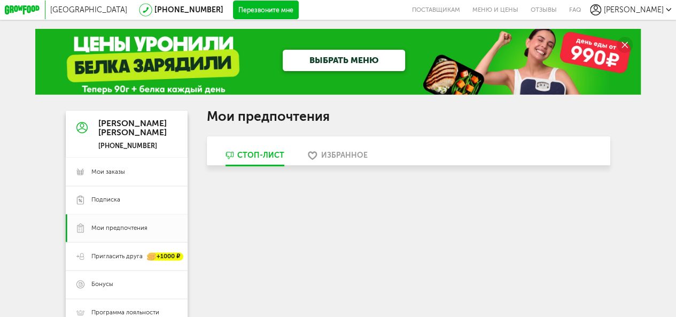
scroll to position [42, 0]
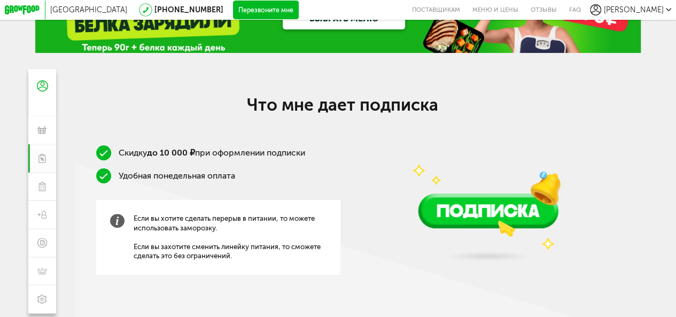
scroll to position [53, 0]
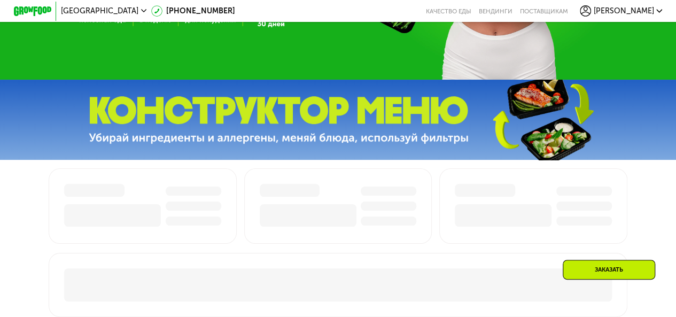
scroll to position [160, 0]
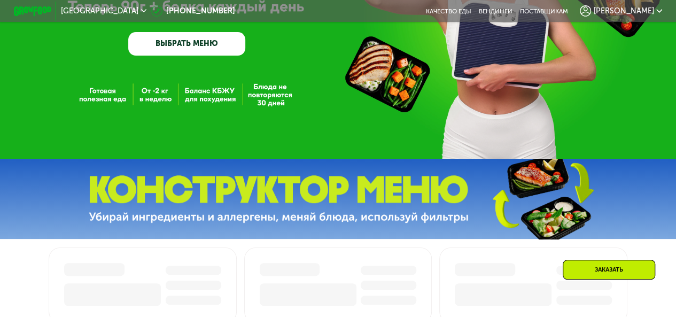
click at [183, 43] on link "ВЫБРАТЬ МЕНЮ" at bounding box center [186, 44] width 117 height 24
click at [180, 44] on link "ВЫБРАТЬ МЕНЮ" at bounding box center [186, 44] width 117 height 24
click at [600, 271] on div "Заказать" at bounding box center [609, 270] width 92 height 20
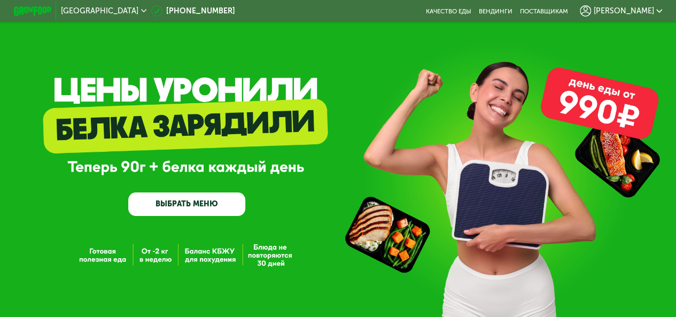
click at [182, 203] on link "ВЫБРАТЬ МЕНЮ" at bounding box center [186, 204] width 117 height 24
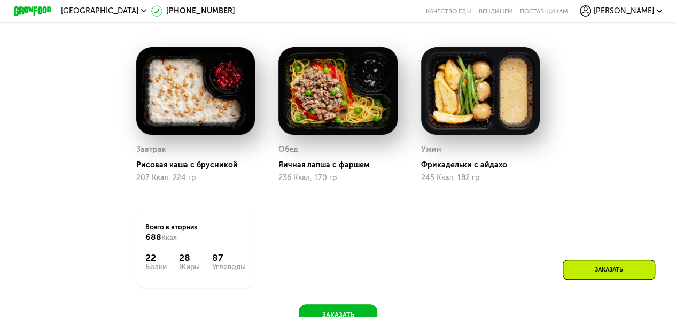
scroll to position [425, 0]
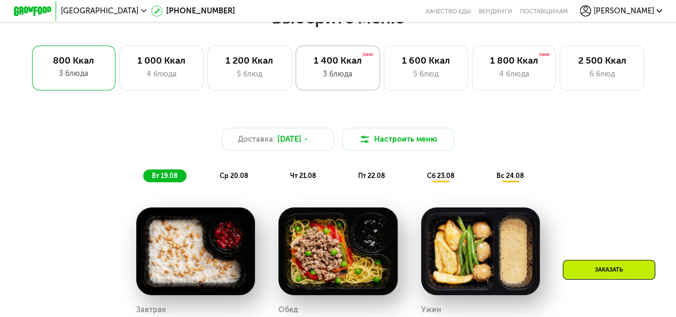
click at [336, 77] on div "3 блюда" at bounding box center [337, 73] width 65 height 11
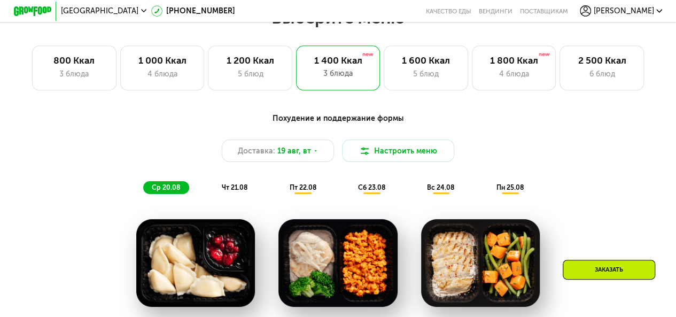
click at [243, 191] on span "чт 21.08" at bounding box center [235, 187] width 26 height 8
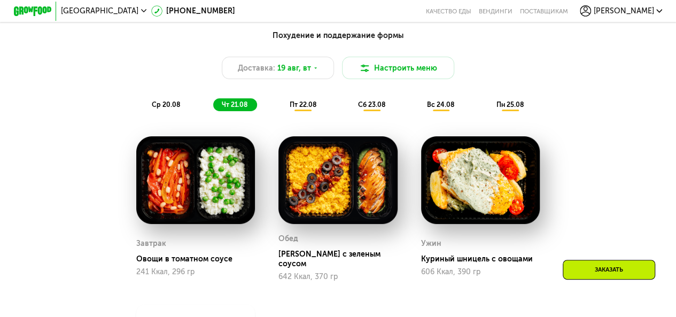
scroll to position [532, 0]
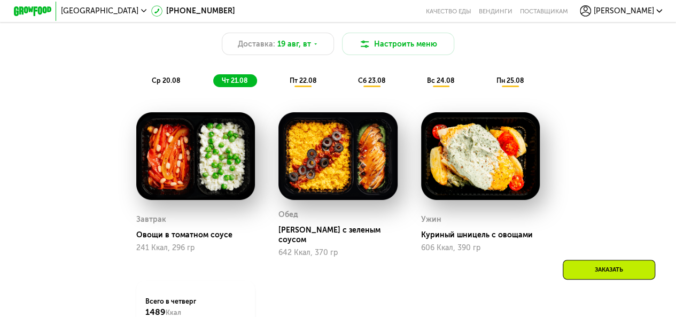
click at [299, 83] on span "пт 22.08" at bounding box center [302, 80] width 27 height 8
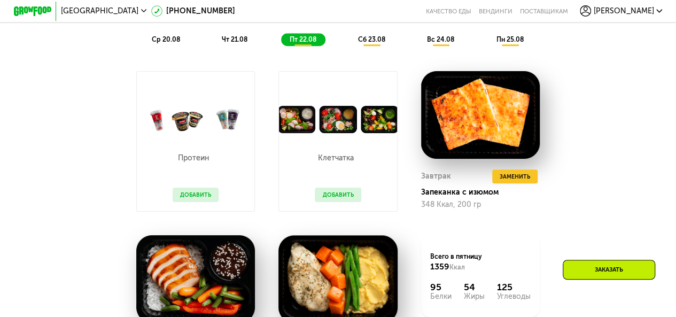
scroll to position [479, 0]
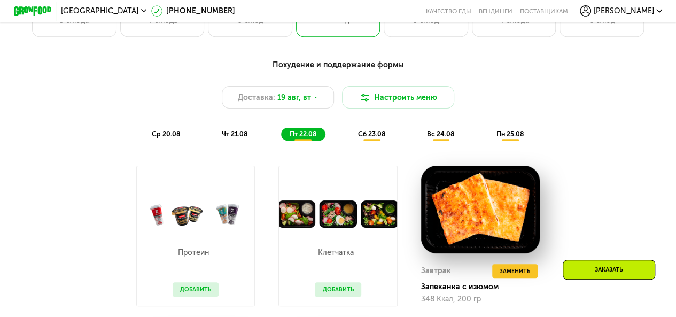
click at [233, 135] on span "чт 21.08" at bounding box center [235, 134] width 26 height 8
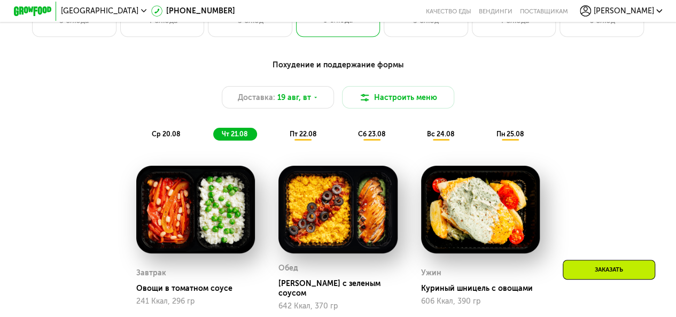
click at [308, 138] on span "пт 22.08" at bounding box center [302, 134] width 27 height 8
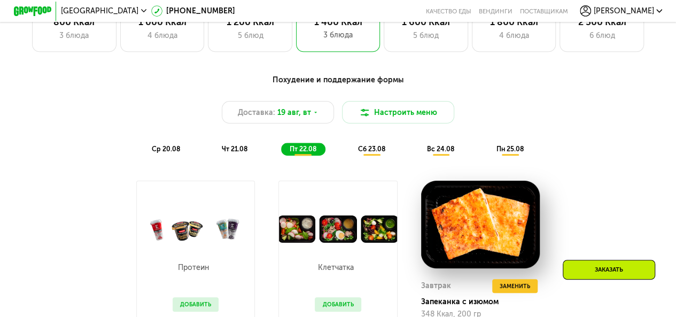
scroll to position [425, 0]
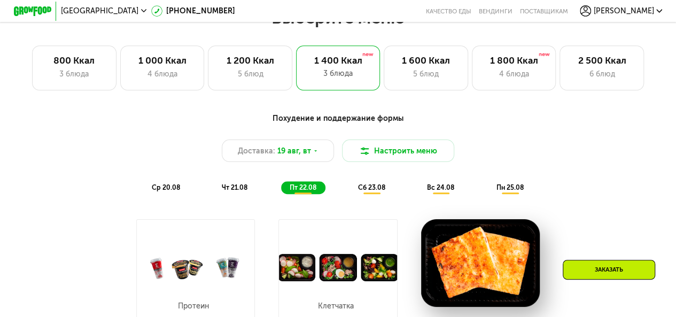
click at [366, 191] on span "сб 23.08" at bounding box center [371, 187] width 27 height 8
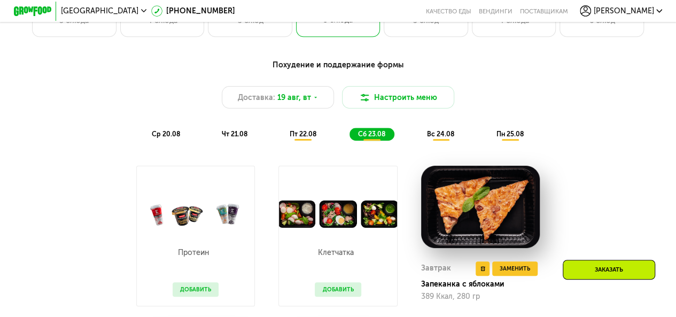
scroll to position [372, 0]
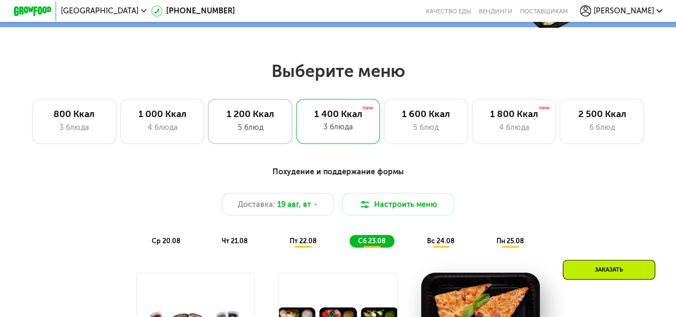
click at [262, 133] on div "5 блюд" at bounding box center [250, 127] width 65 height 11
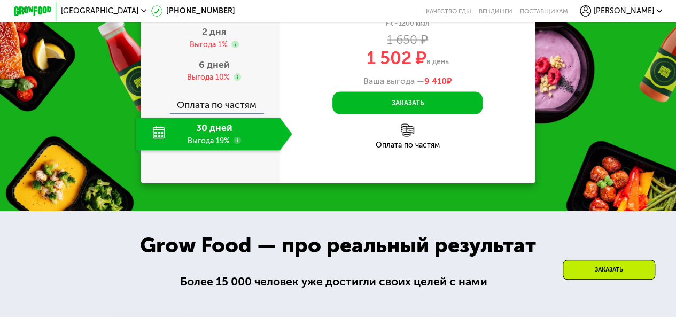
scroll to position [1013, 0]
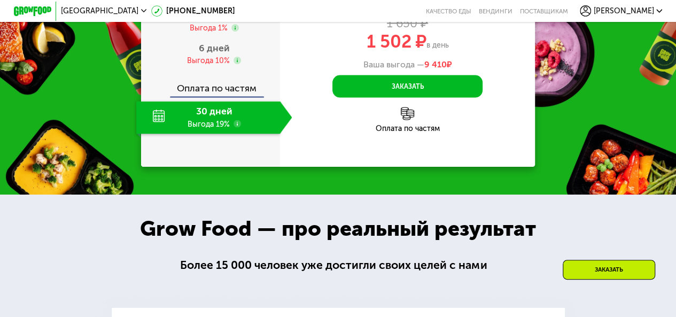
click at [229, 134] on div "30 дней Выгода 19%" at bounding box center [208, 117] width 144 height 33
click at [228, 71] on div "6 дней Выгода 10%" at bounding box center [214, 54] width 156 height 33
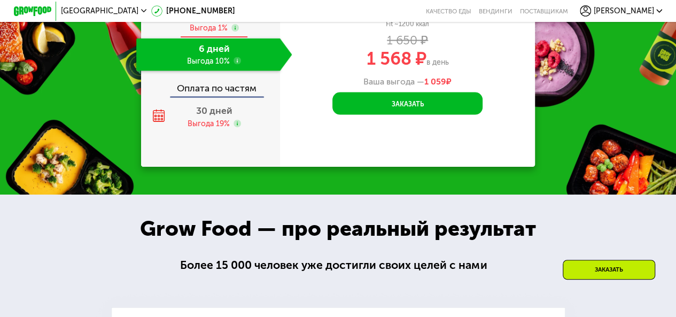
click at [217, 21] on span "2 дня" at bounding box center [214, 15] width 24 height 12
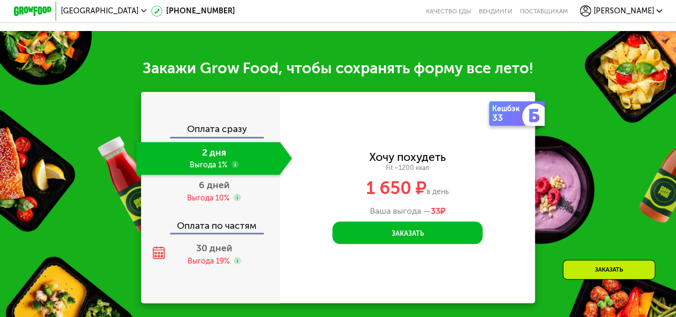
scroll to position [1069, 0]
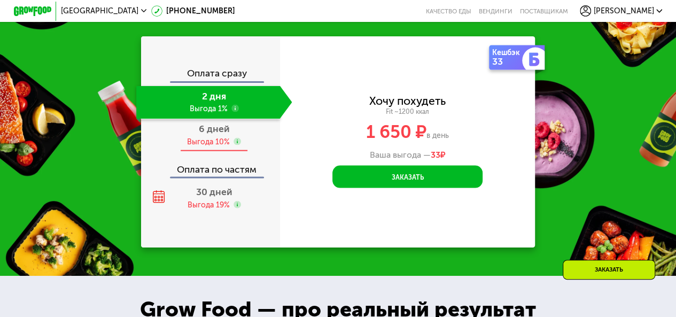
click at [213, 147] on div "Выгода 10%" at bounding box center [208, 142] width 43 height 10
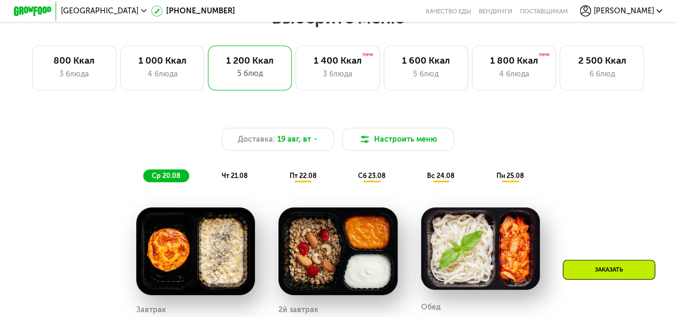
scroll to position [319, 0]
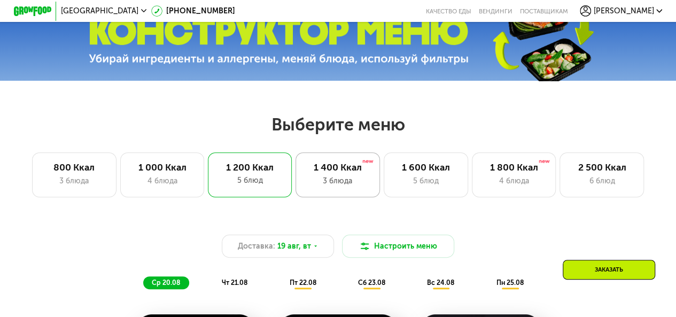
click at [344, 181] on div "3 блюда" at bounding box center [337, 180] width 65 height 11
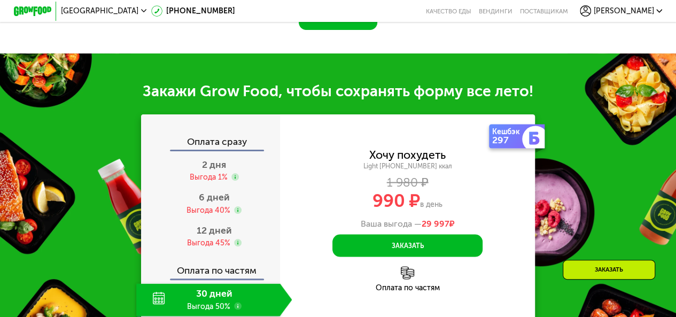
scroll to position [960, 0]
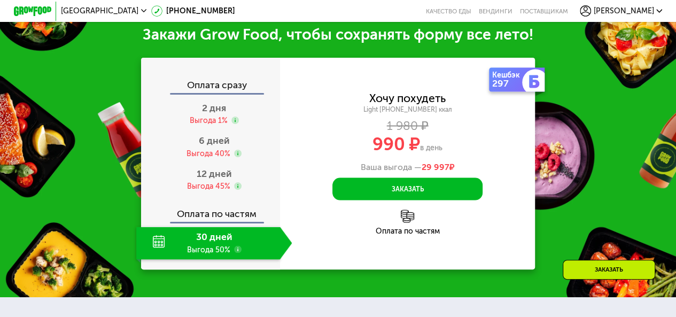
click at [197, 244] on div "30 дней Выгода 50%" at bounding box center [208, 243] width 144 height 33
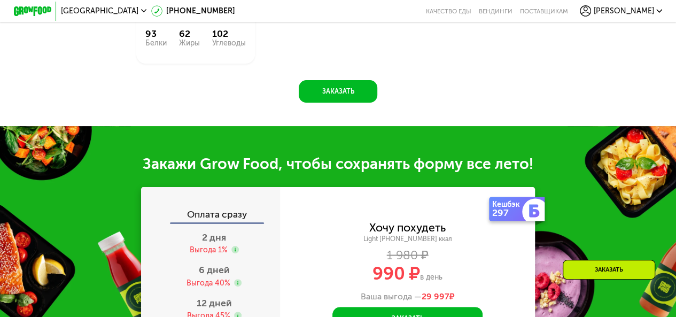
scroll to position [853, 0]
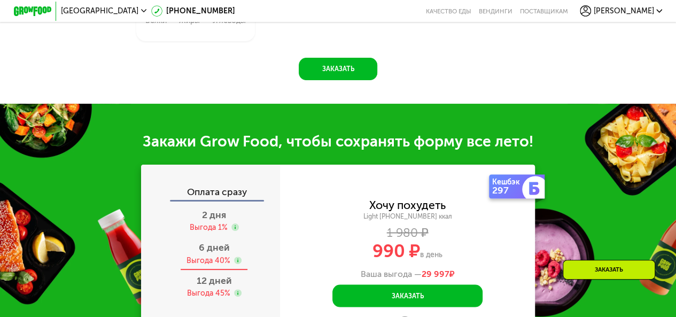
click at [215, 250] on span "6 дней" at bounding box center [214, 248] width 31 height 12
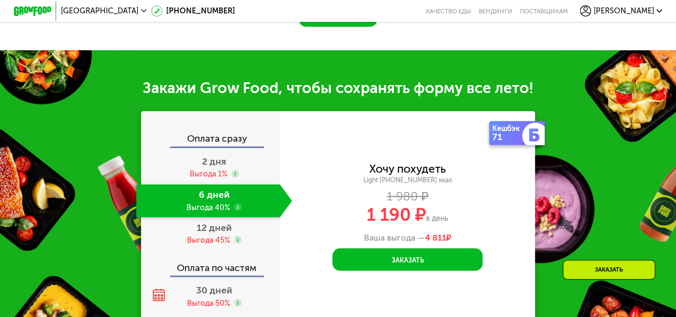
scroll to position [1013, 0]
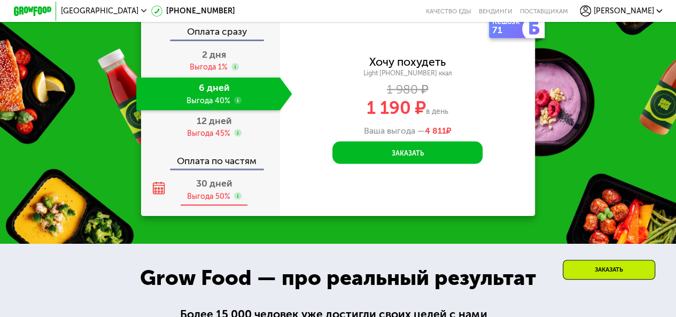
click at [205, 189] on span "30 дней" at bounding box center [214, 183] width 36 height 12
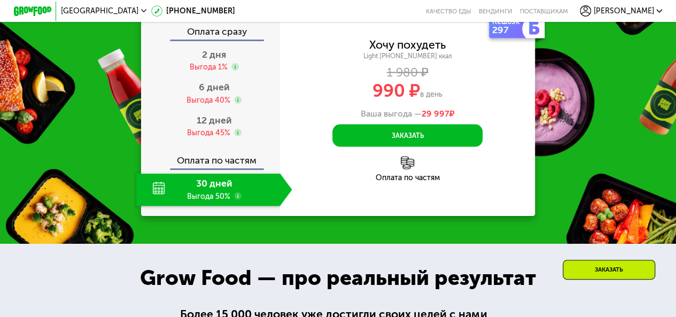
click at [409, 164] on img at bounding box center [407, 162] width 13 height 13
click at [415, 179] on div "Оплата по частям" at bounding box center [407, 177] width 255 height 7
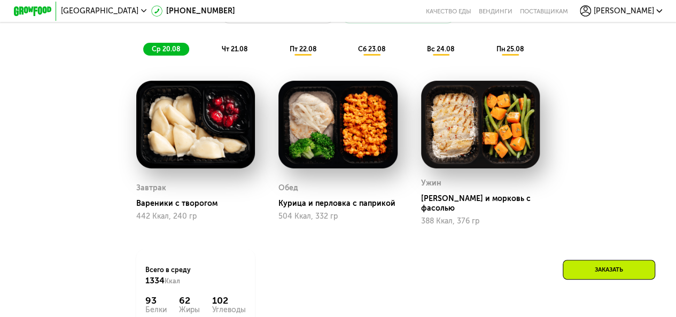
scroll to position [532, 0]
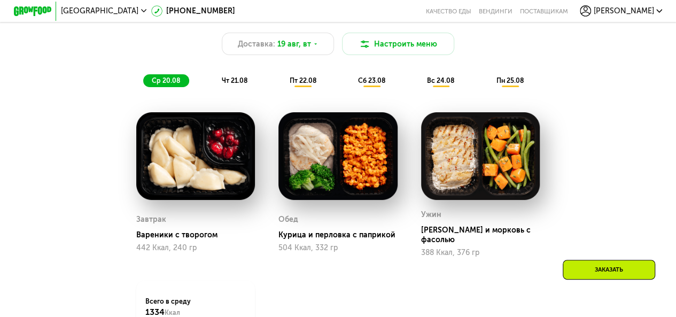
click at [237, 82] on span "чт 21.08" at bounding box center [235, 80] width 26 height 8
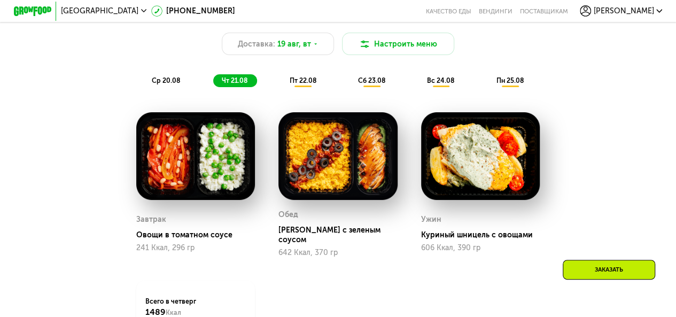
click at [302, 84] on span "пт 22.08" at bounding box center [302, 80] width 27 height 8
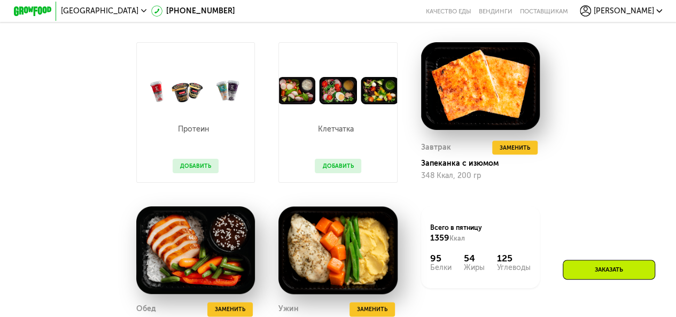
scroll to position [586, 0]
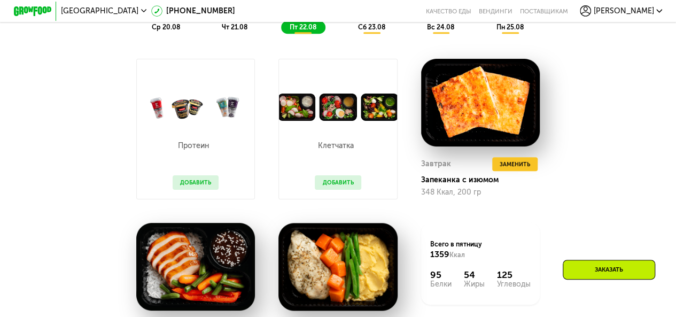
click at [368, 30] on span "сб 23.08" at bounding box center [371, 27] width 27 height 8
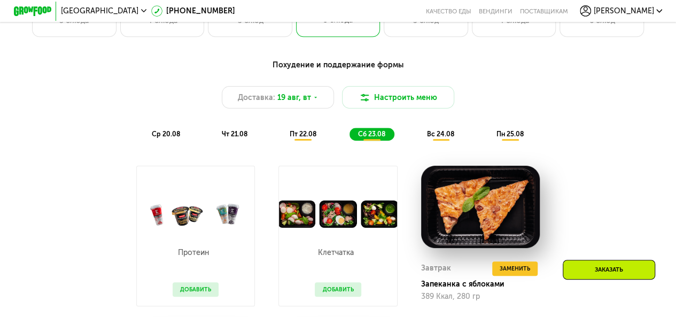
scroll to position [425, 0]
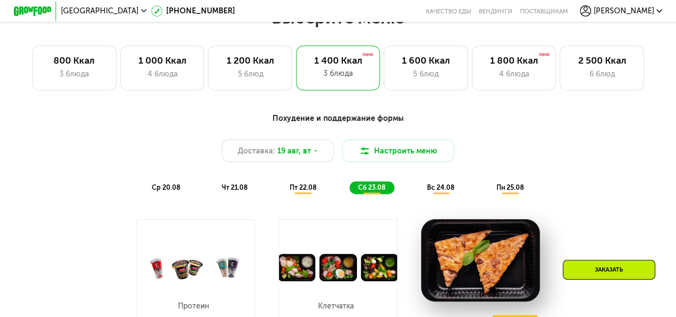
click at [441, 191] on span "вс 24.08" at bounding box center [440, 187] width 27 height 8
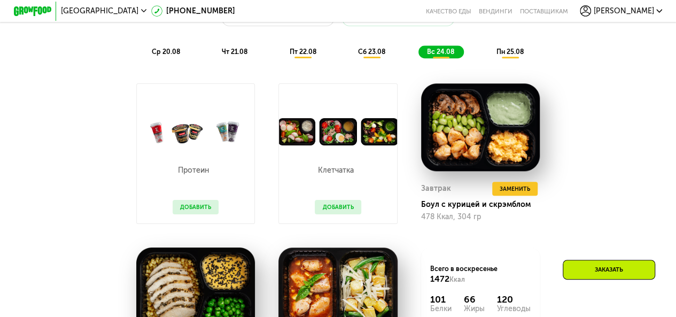
scroll to position [479, 0]
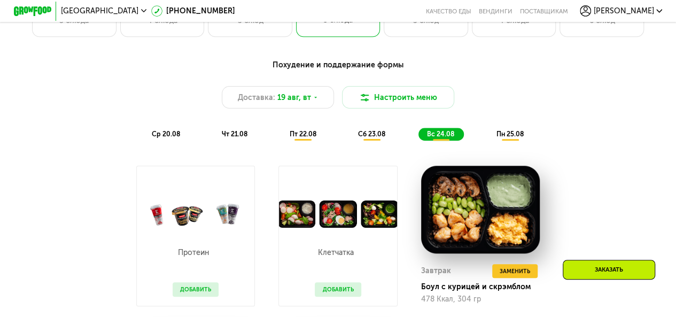
click at [160, 138] on span "ср 20.08" at bounding box center [166, 134] width 28 height 8
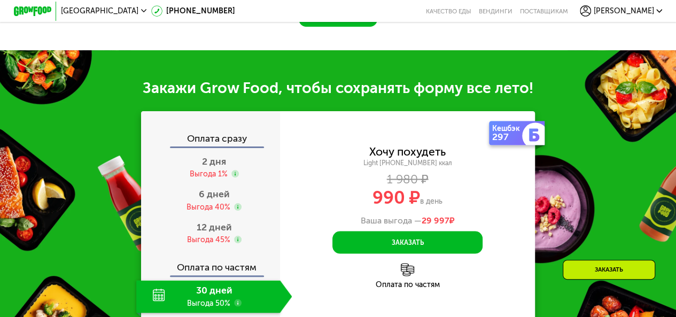
scroll to position [960, 0]
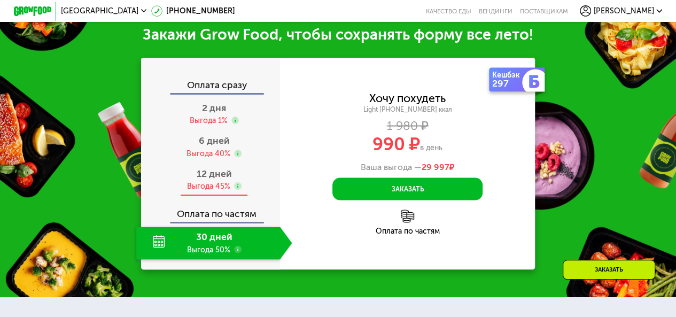
click at [204, 185] on div "Выгода 45%" at bounding box center [208, 186] width 43 height 10
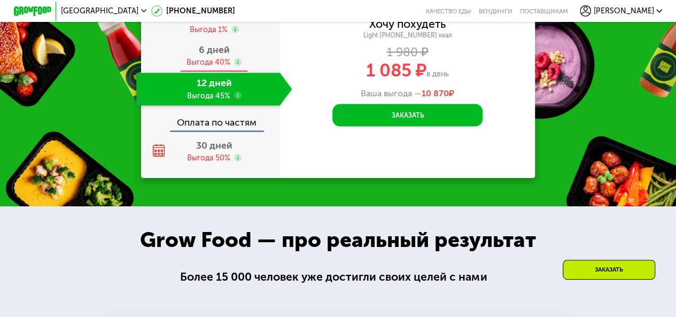
click at [218, 67] on div "Выгода 40%" at bounding box center [209, 62] width 44 height 10
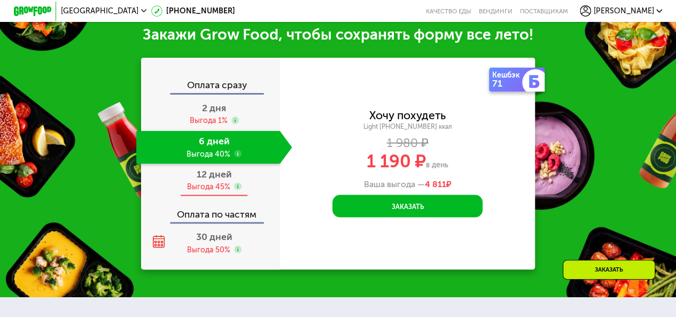
click at [208, 187] on div "Выгода 45%" at bounding box center [208, 186] width 43 height 10
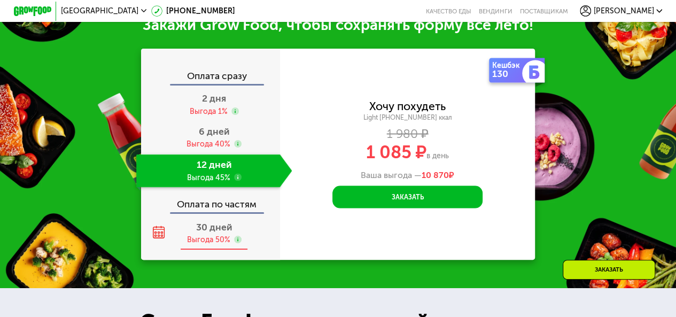
click at [212, 245] on div "30 дней Выгода 50%" at bounding box center [214, 233] width 156 height 33
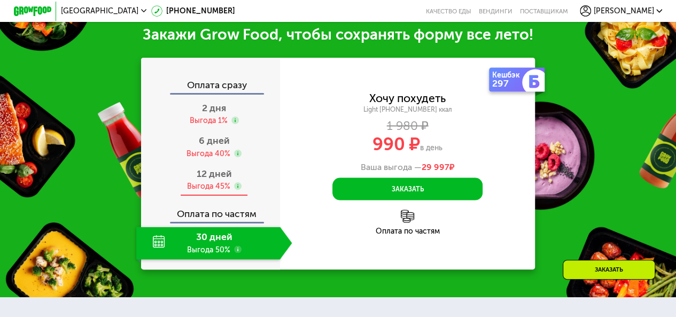
click at [208, 187] on div "Выгода 45%" at bounding box center [208, 186] width 43 height 10
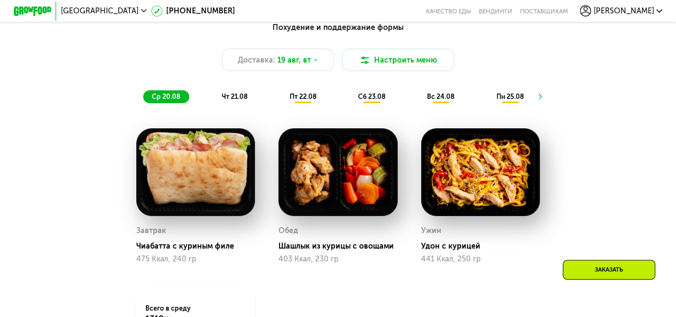
scroll to position [479, 0]
